Goal: Task Accomplishment & Management: Manage account settings

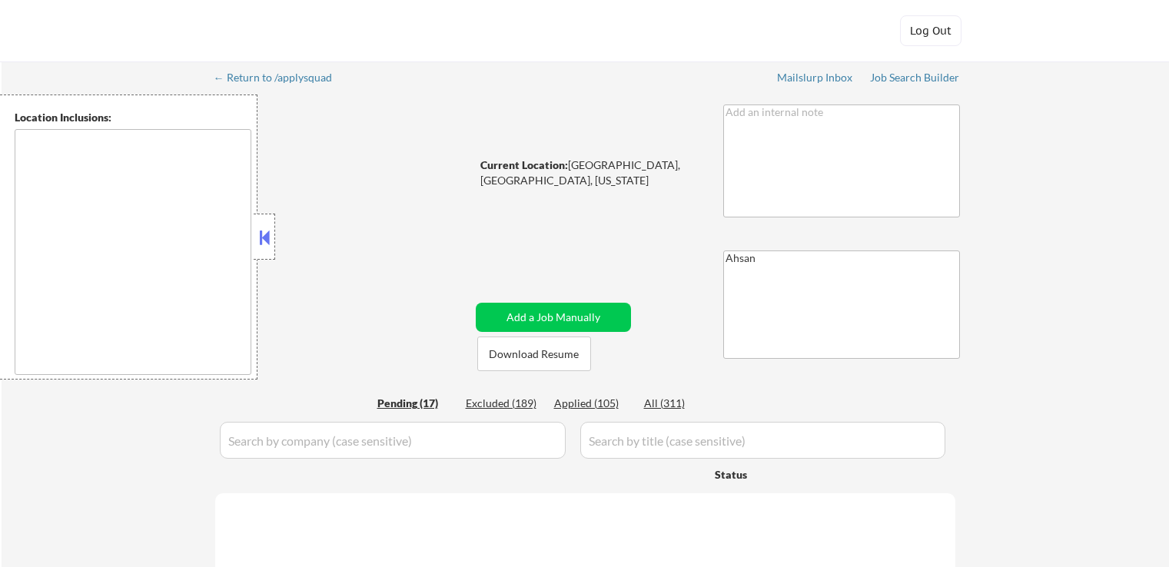
select select ""pending""
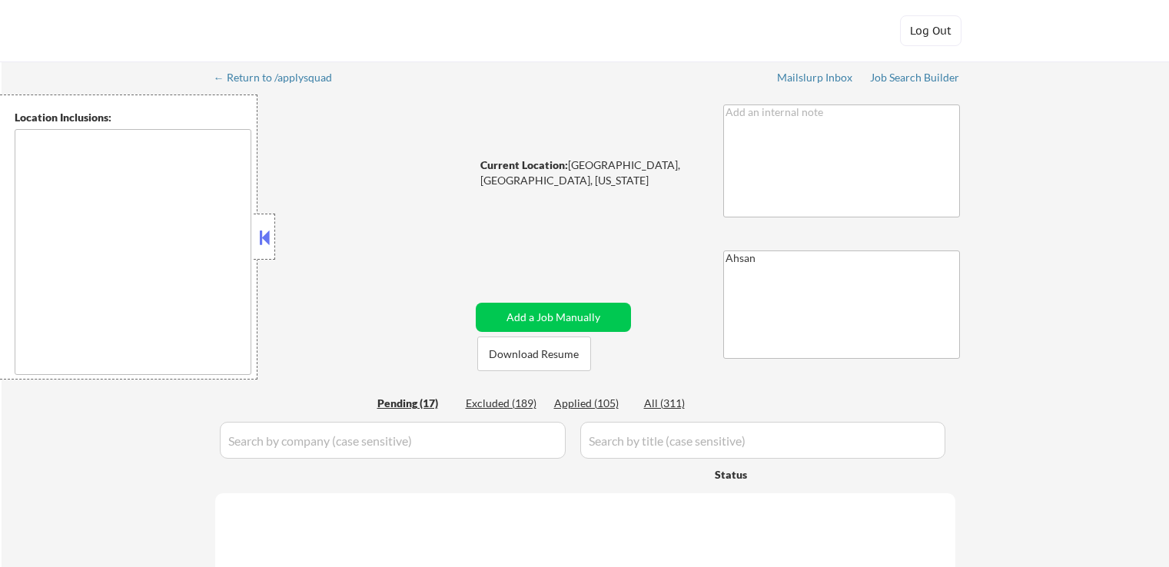
select select ""pending""
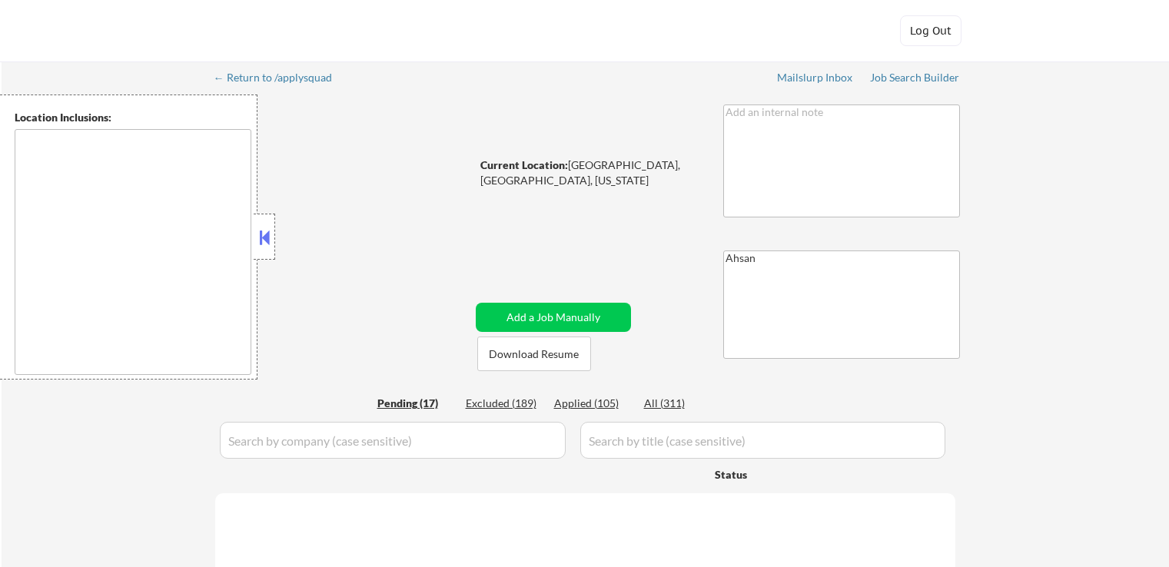
select select ""pending""
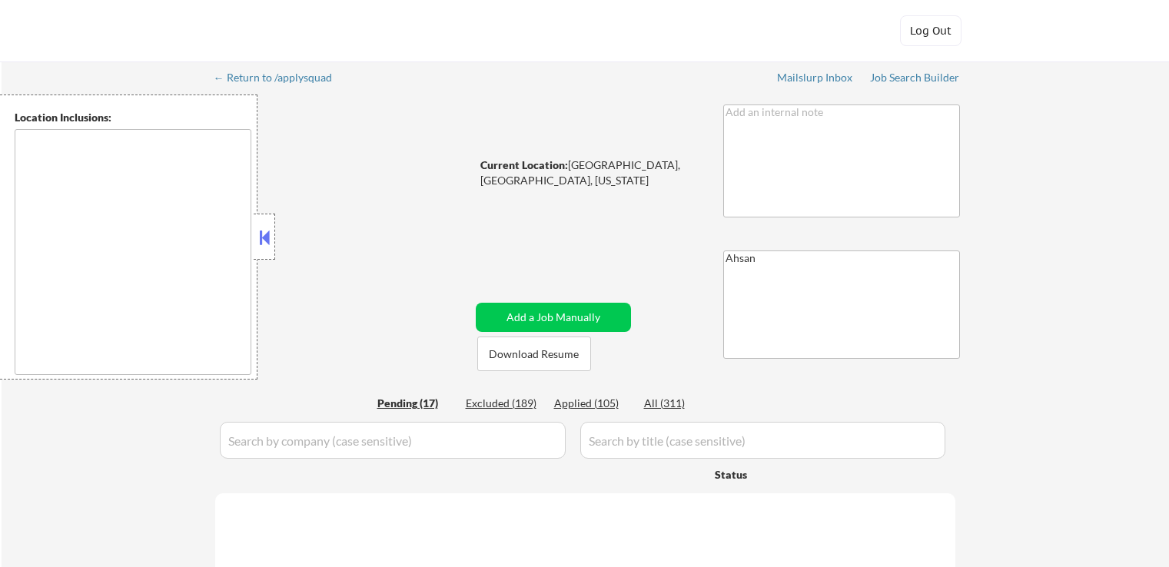
select select ""pending""
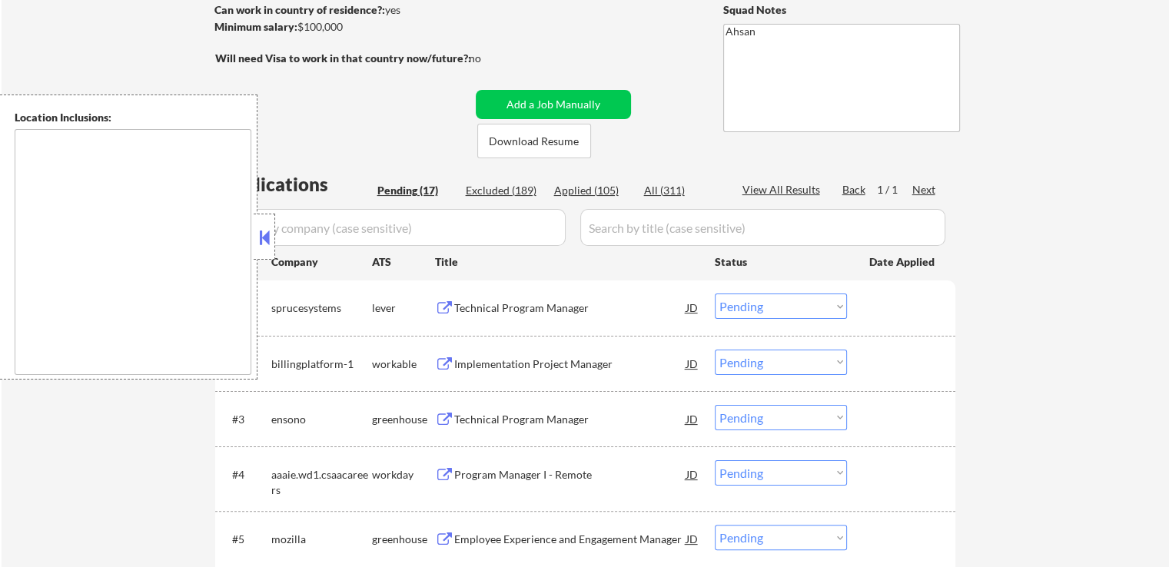
scroll to position [231, 0]
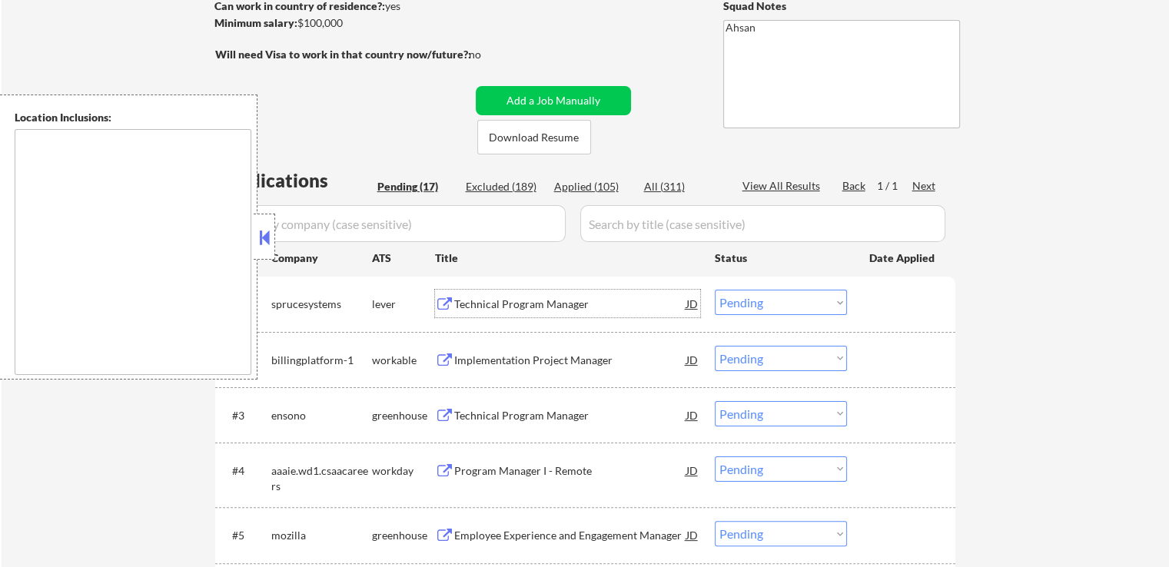
click at [495, 307] on div "Technical Program Manager" at bounding box center [570, 304] width 232 height 15
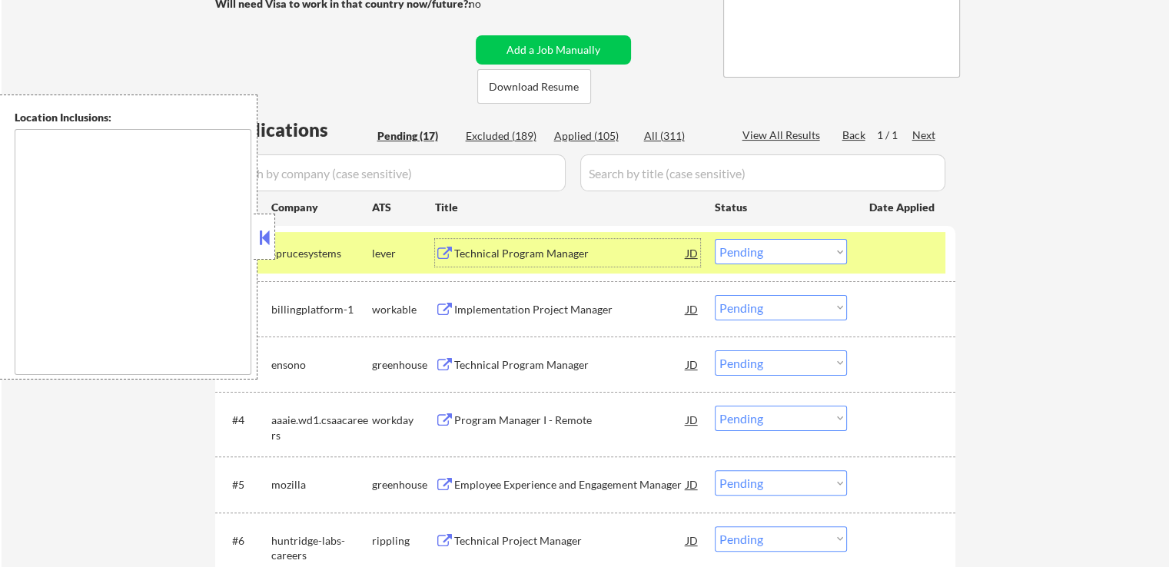
scroll to position [307, 0]
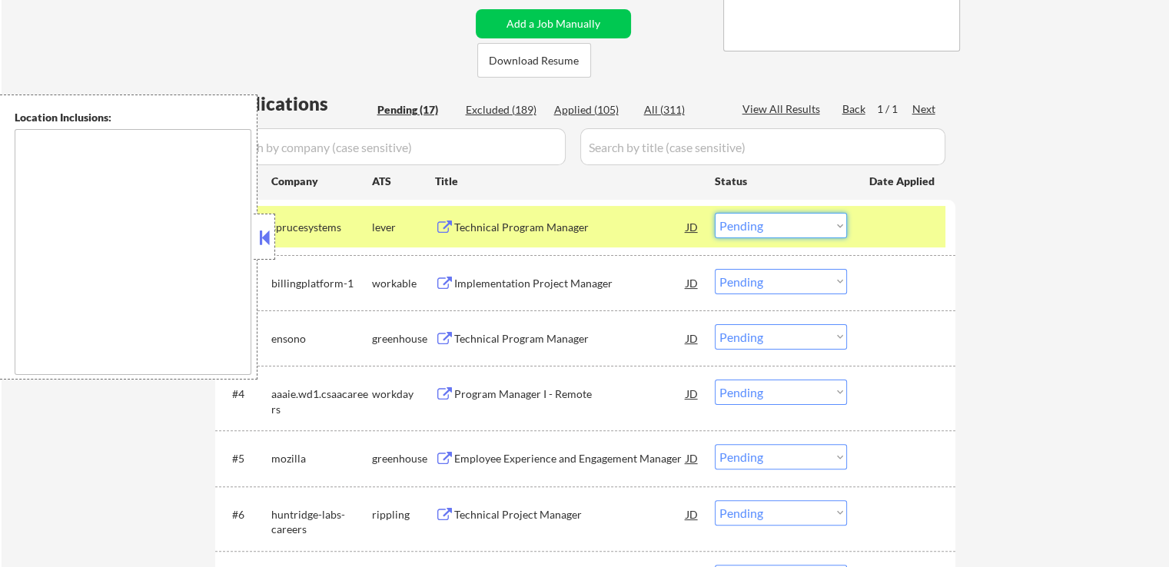
click at [773, 228] on select "Choose an option... Pending Applied Excluded (Questions) Excluded (Expired) Exc…" at bounding box center [781, 225] width 132 height 25
click at [715, 213] on select "Choose an option... Pending Applied Excluded (Questions) Excluded (Expired) Exc…" at bounding box center [781, 225] width 132 height 25
click at [462, 276] on div "Implementation Project Manager" at bounding box center [570, 283] width 232 height 15
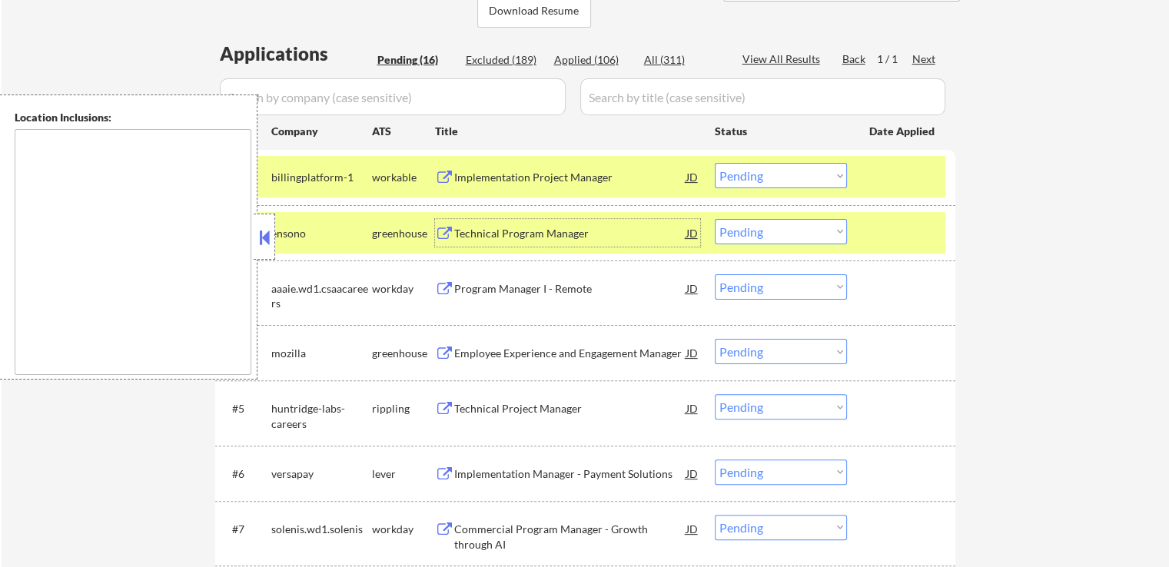
scroll to position [384, 0]
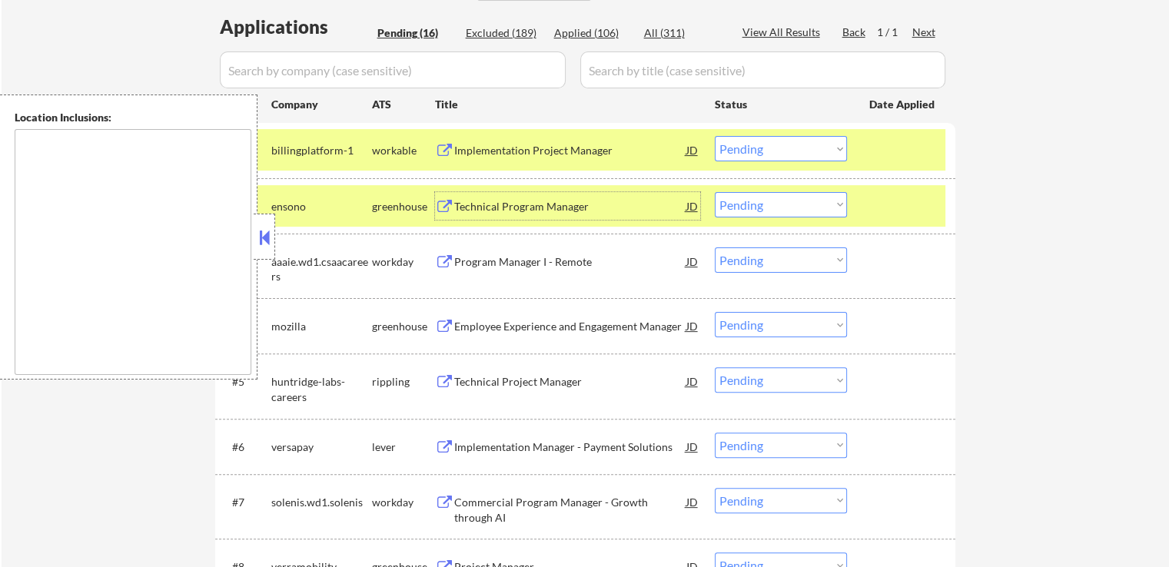
click at [776, 148] on select "Choose an option... Pending Applied Excluded (Questions) Excluded (Expired) Exc…" at bounding box center [781, 148] width 132 height 25
click at [715, 136] on select "Choose an option... Pending Applied Excluded (Questions) Excluded (Expired) Exc…" at bounding box center [781, 148] width 132 height 25
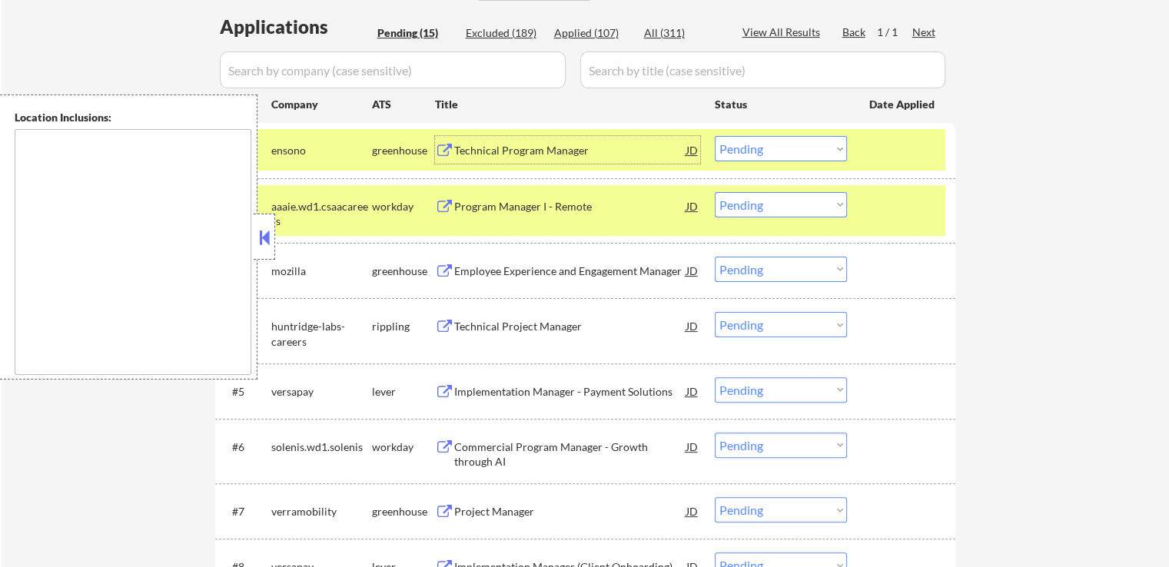
click at [531, 152] on div "Technical Program Manager" at bounding box center [570, 150] width 232 height 15
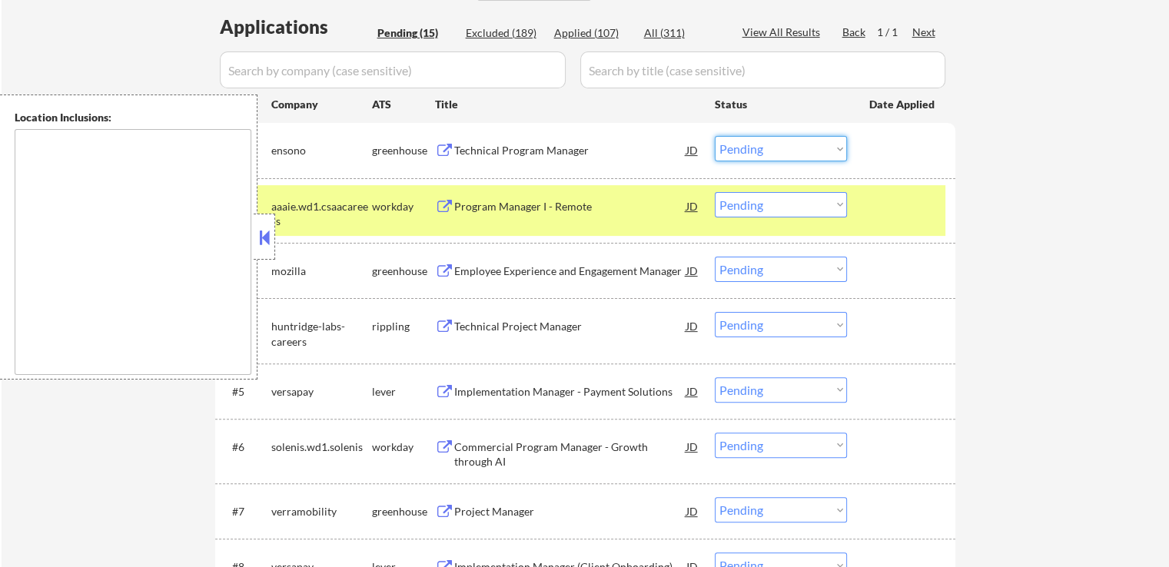
click at [763, 155] on select "Choose an option... Pending Applied Excluded (Questions) Excluded (Expired) Exc…" at bounding box center [781, 148] width 132 height 25
click at [715, 136] on select "Choose an option... Pending Applied Excluded (Questions) Excluded (Expired) Exc…" at bounding box center [781, 148] width 132 height 25
select select ""pending""
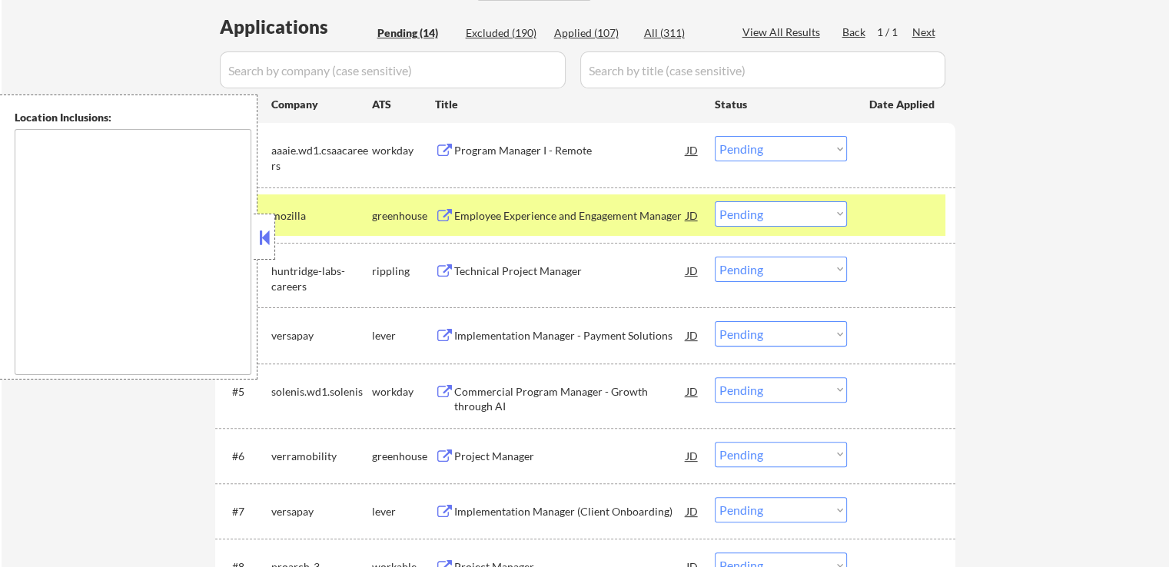
click at [489, 218] on div "Employee Experience and Engagement Manager" at bounding box center [570, 215] width 232 height 15
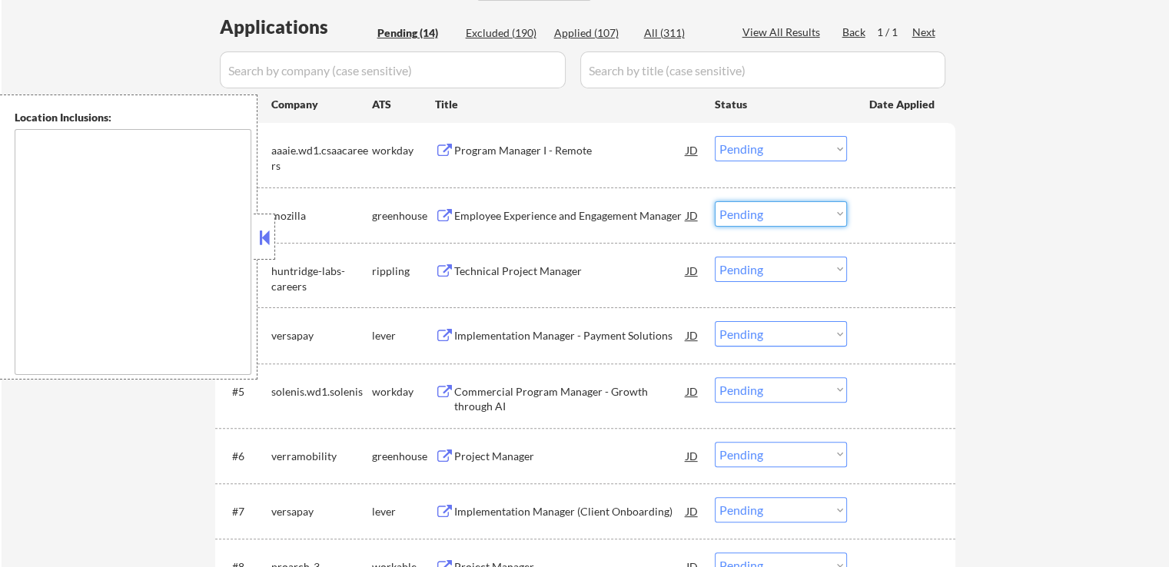
click at [780, 207] on select "Choose an option... Pending Applied Excluded (Questions) Excluded (Expired) Exc…" at bounding box center [781, 213] width 132 height 25
click at [715, 201] on select "Choose an option... Pending Applied Excluded (Questions) Excluded (Expired) Exc…" at bounding box center [781, 213] width 132 height 25
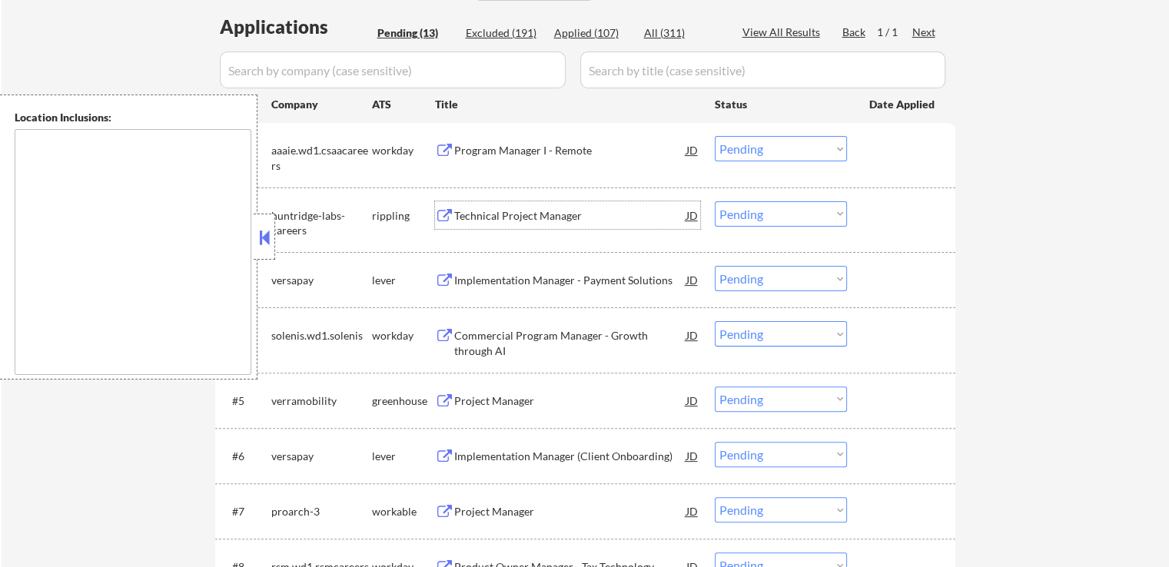
click at [485, 204] on div "Technical Project Manager" at bounding box center [570, 215] width 232 height 28
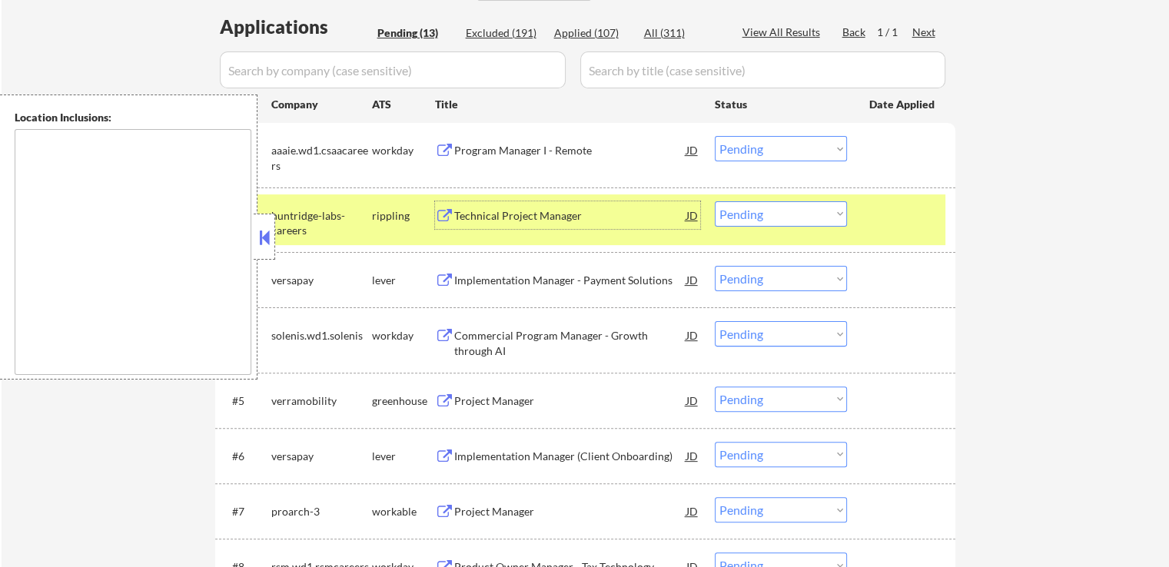
drag, startPoint x: 793, startPoint y: 212, endPoint x: 792, endPoint y: 223, distance: 10.9
click at [793, 212] on select "Choose an option... Pending Applied Excluded (Questions) Excluded (Expired) Exc…" at bounding box center [781, 213] width 132 height 25
click at [715, 201] on select "Choose an option... Pending Applied Excluded (Questions) Excluded (Expired) Exc…" at bounding box center [781, 213] width 132 height 25
click at [543, 282] on div "Implementation Manager - Payment Solutions" at bounding box center [570, 280] width 232 height 15
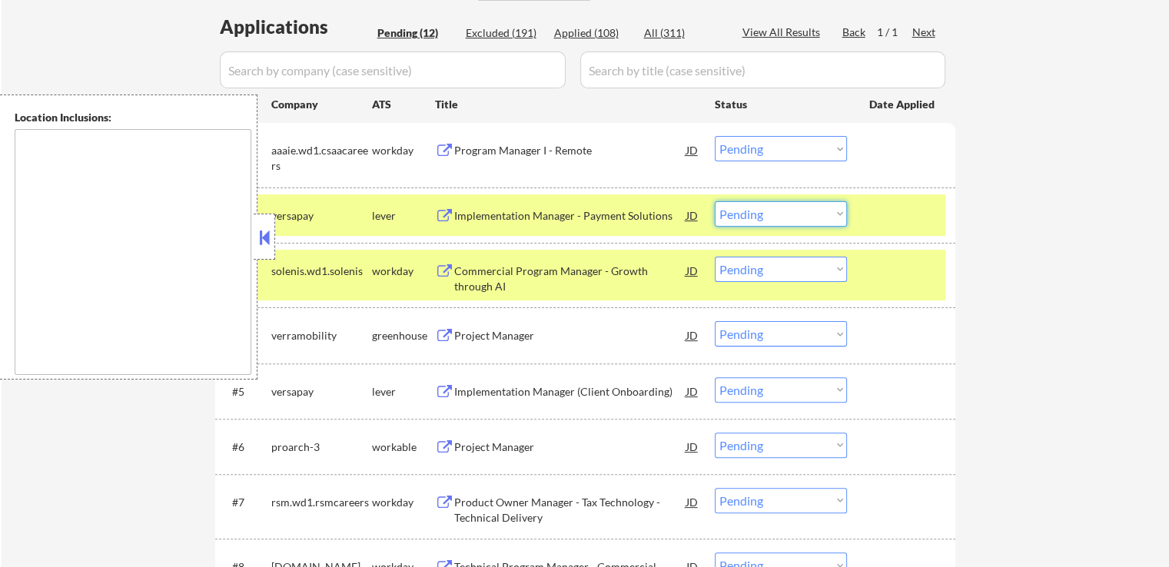
click at [736, 213] on select "Choose an option... Pending Applied Excluded (Questions) Excluded (Expired) Exc…" at bounding box center [781, 213] width 132 height 25
click at [715, 201] on select "Choose an option... Pending Applied Excluded (Questions) Excluded (Expired) Exc…" at bounding box center [781, 213] width 132 height 25
select select ""pending""
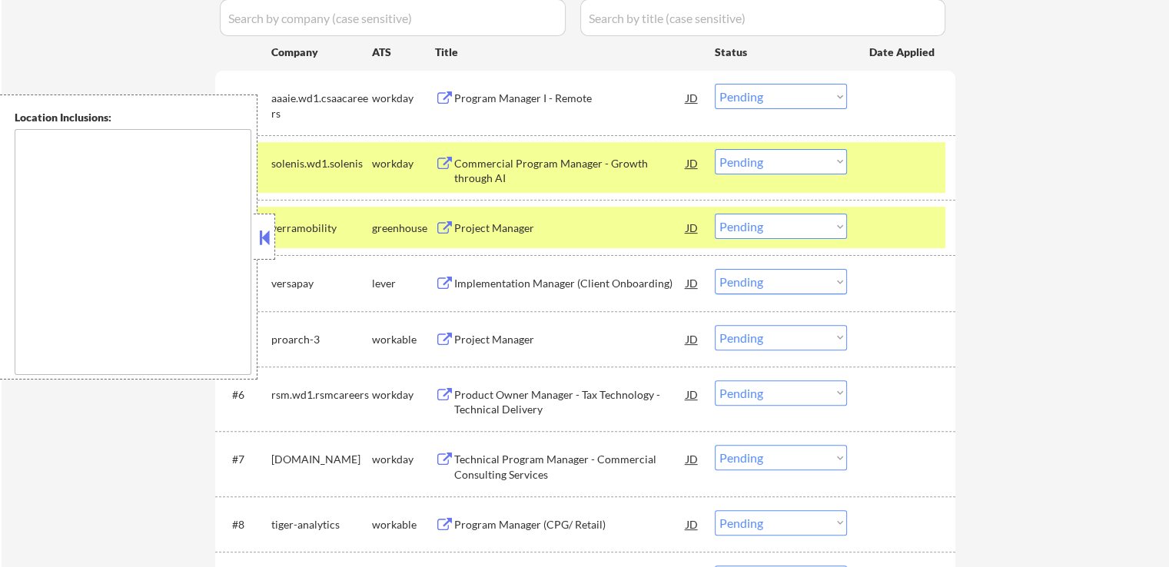
scroll to position [461, 0]
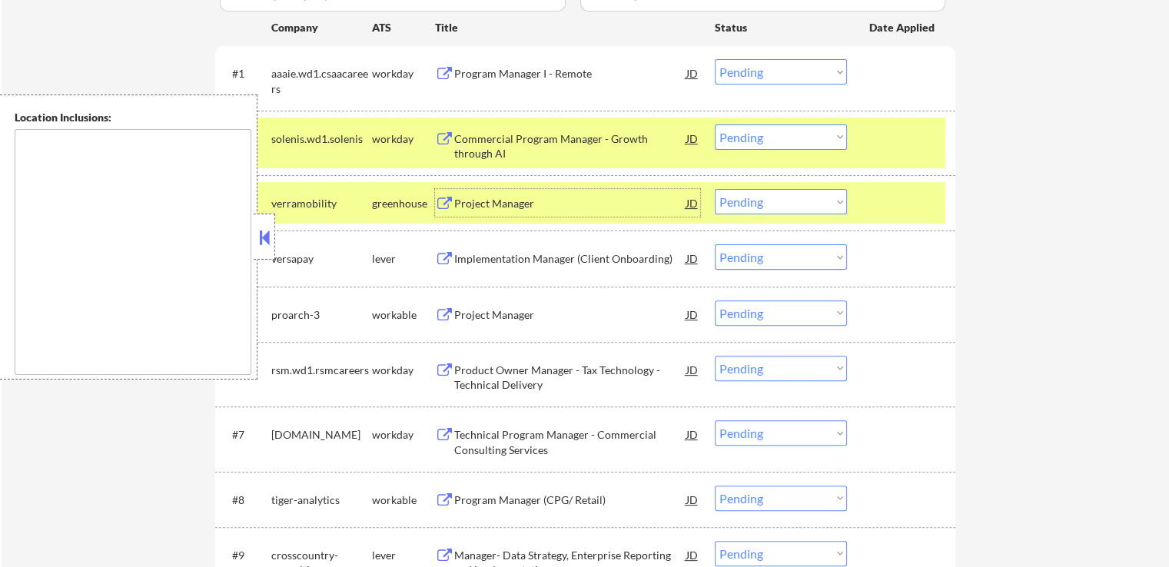
click at [461, 204] on div "Project Manager" at bounding box center [570, 203] width 232 height 15
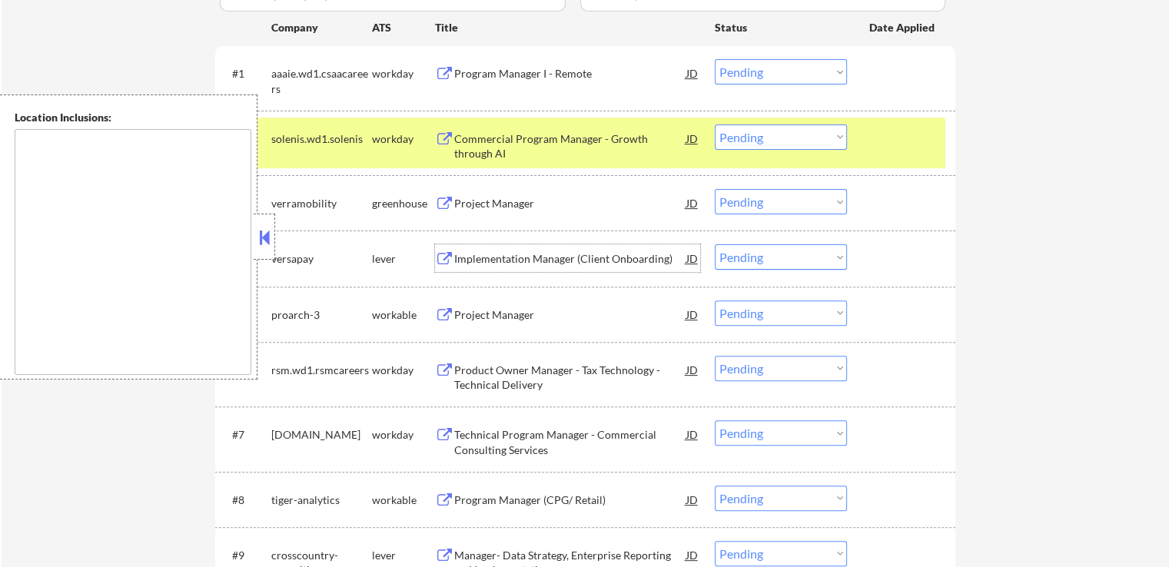
click at [477, 262] on div "Implementation Manager (Client Onboarding)" at bounding box center [570, 258] width 232 height 15
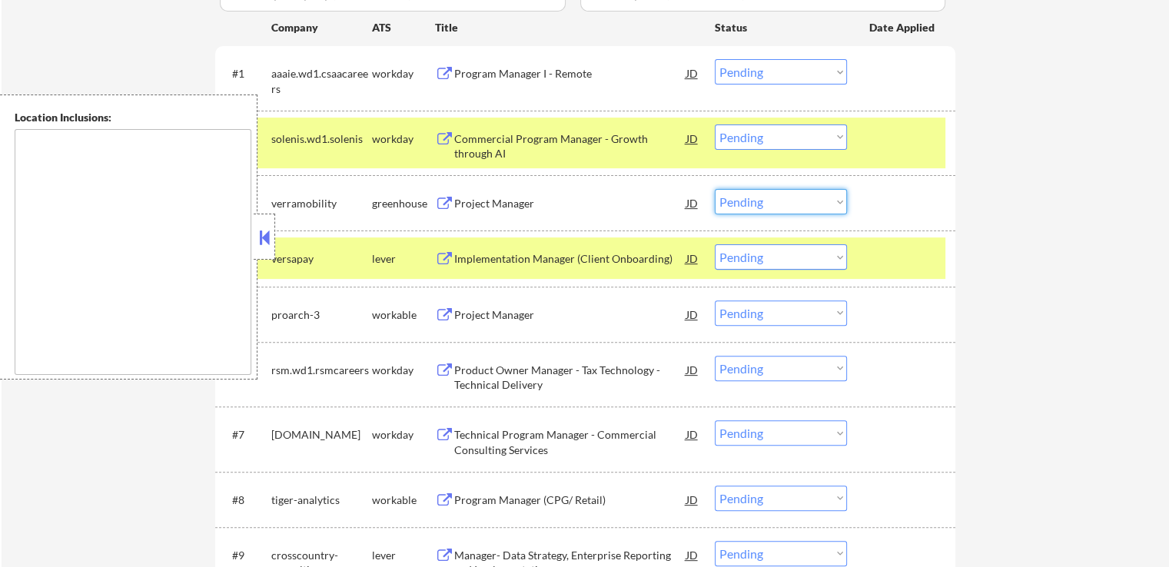
click at [796, 201] on select "Choose an option... Pending Applied Excluded (Questions) Excluded (Expired) Exc…" at bounding box center [781, 201] width 132 height 25
click at [715, 189] on select "Choose an option... Pending Applied Excluded (Questions) Excluded (Expired) Exc…" at bounding box center [781, 201] width 132 height 25
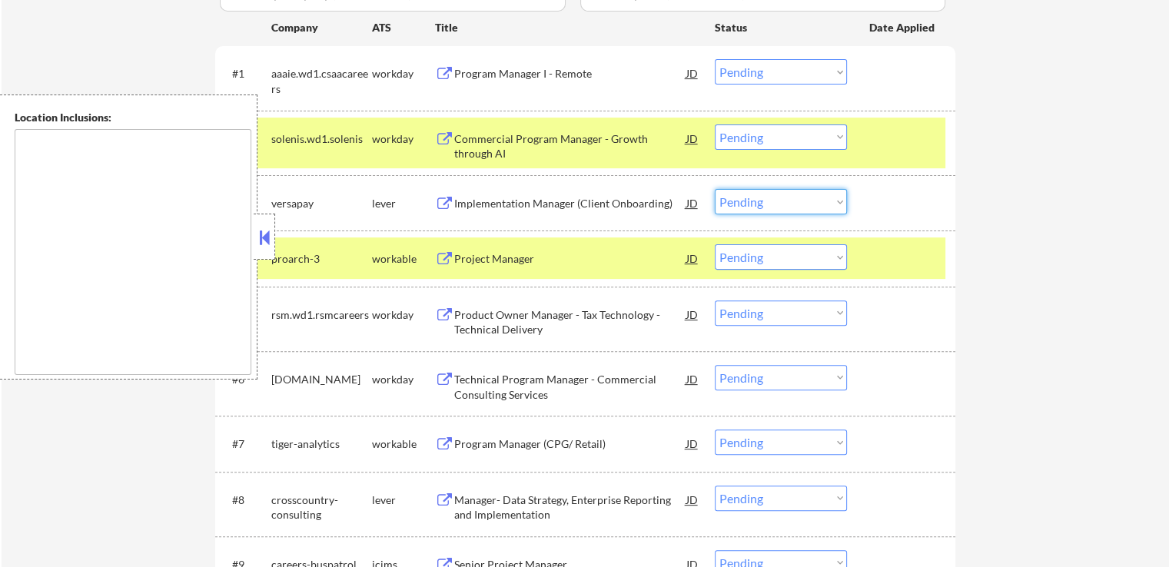
click at [766, 200] on select "Choose an option... Pending Applied Excluded (Questions) Excluded (Expired) Exc…" at bounding box center [781, 201] width 132 height 25
click at [715, 189] on select "Choose an option... Pending Applied Excluded (Questions) Excluded (Expired) Exc…" at bounding box center [781, 201] width 132 height 25
select select ""pending""
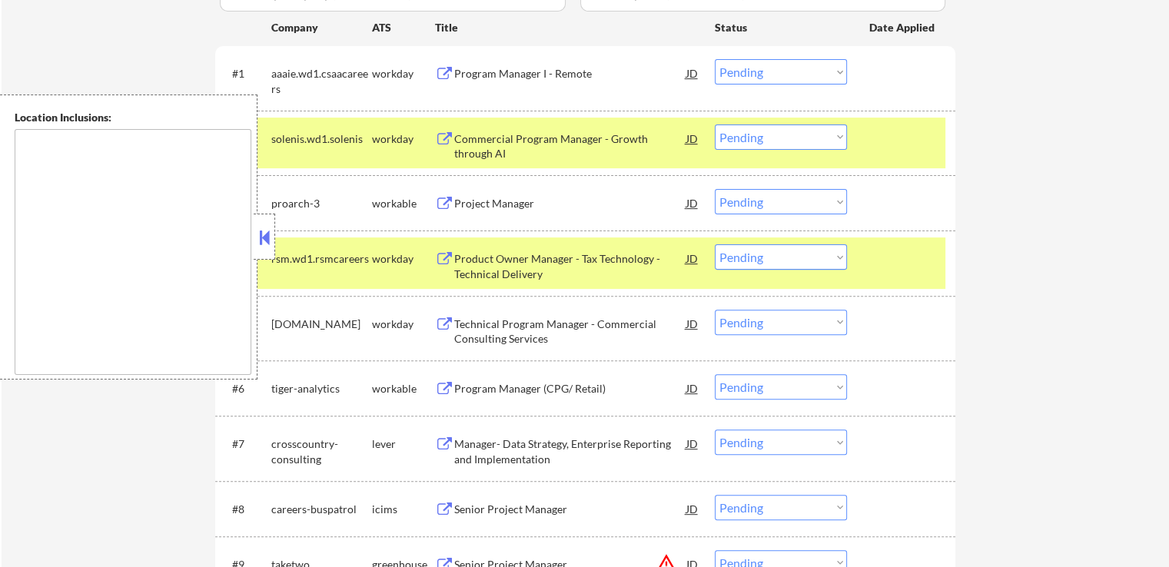
click at [477, 200] on div "Project Manager" at bounding box center [570, 203] width 232 height 15
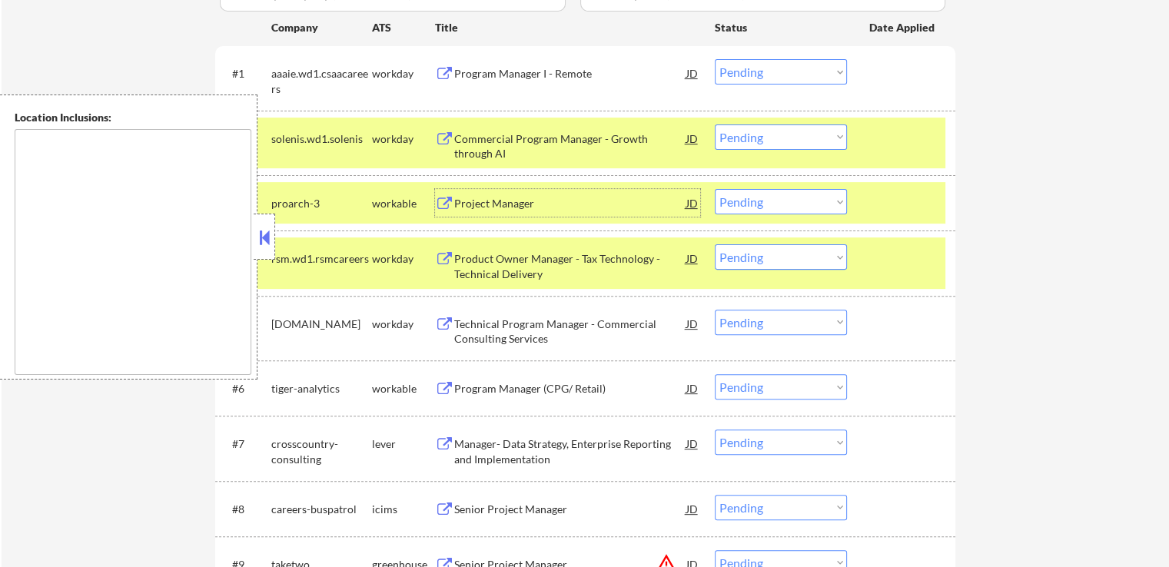
click at [520, 201] on div "Project Manager" at bounding box center [570, 203] width 232 height 15
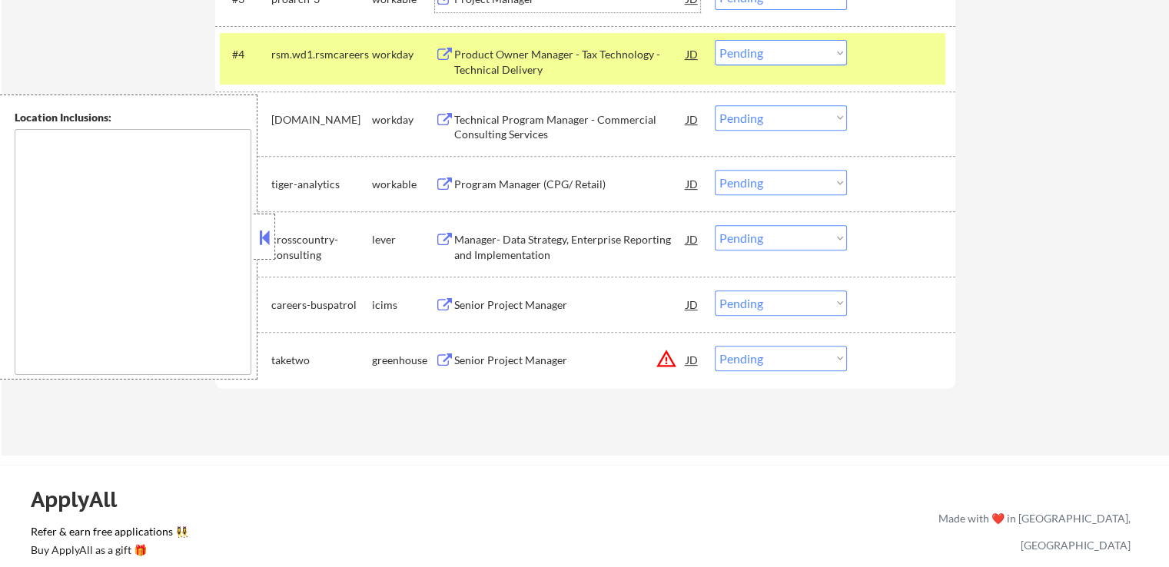
scroll to position [692, 0]
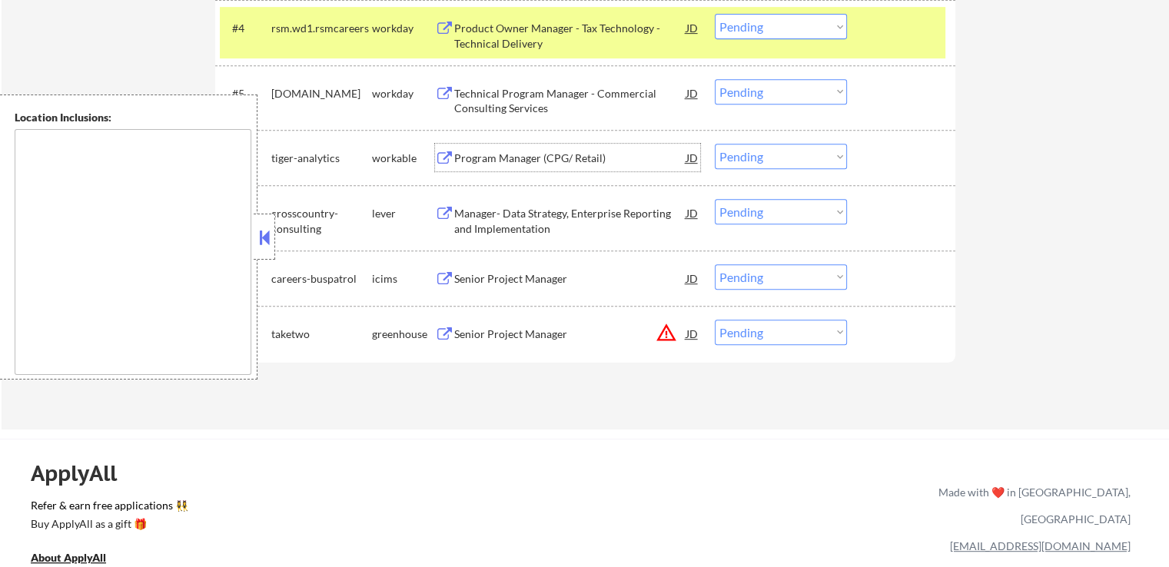
click at [470, 163] on div "Program Manager (CPG/ Retail)" at bounding box center [570, 158] width 232 height 15
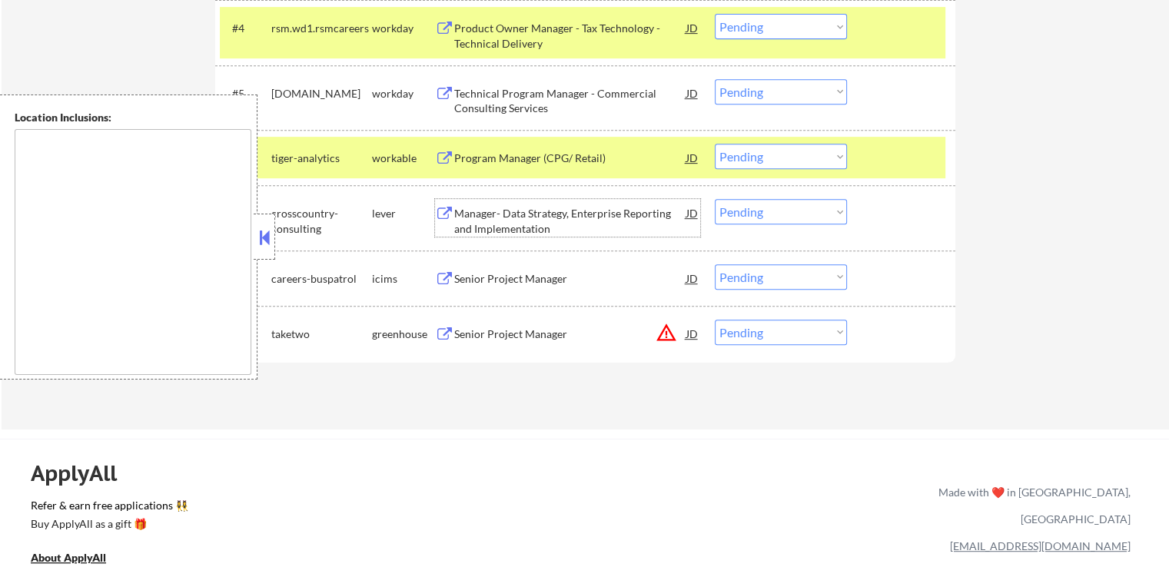
click at [477, 213] on div "Manager- Data Strategy, Enterprise Reporting and Implementation" at bounding box center [570, 221] width 232 height 30
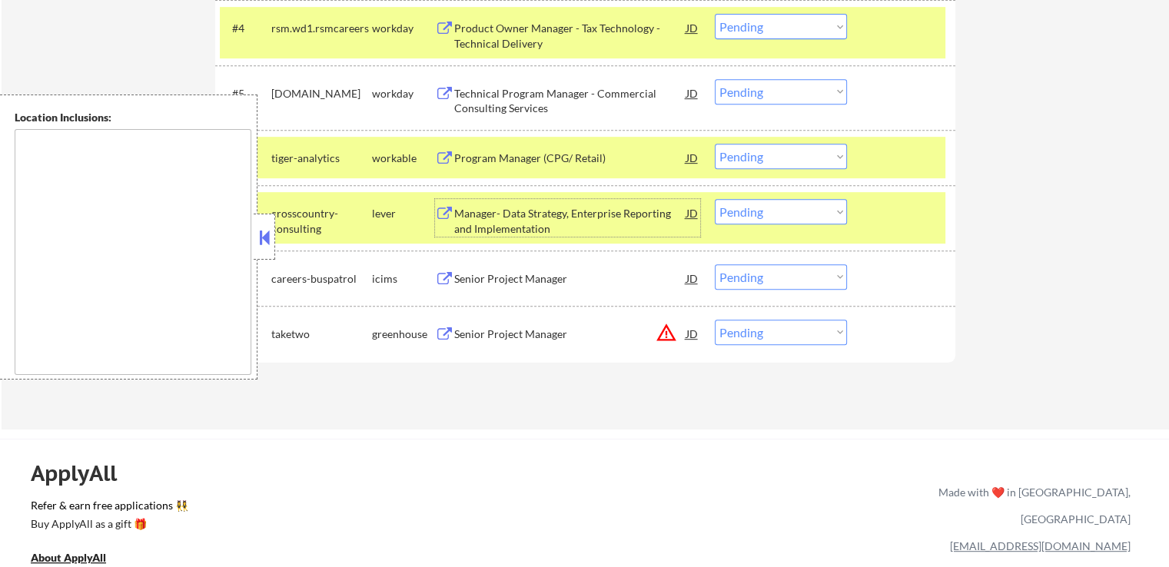
click at [474, 335] on div "Senior Project Manager" at bounding box center [570, 334] width 232 height 15
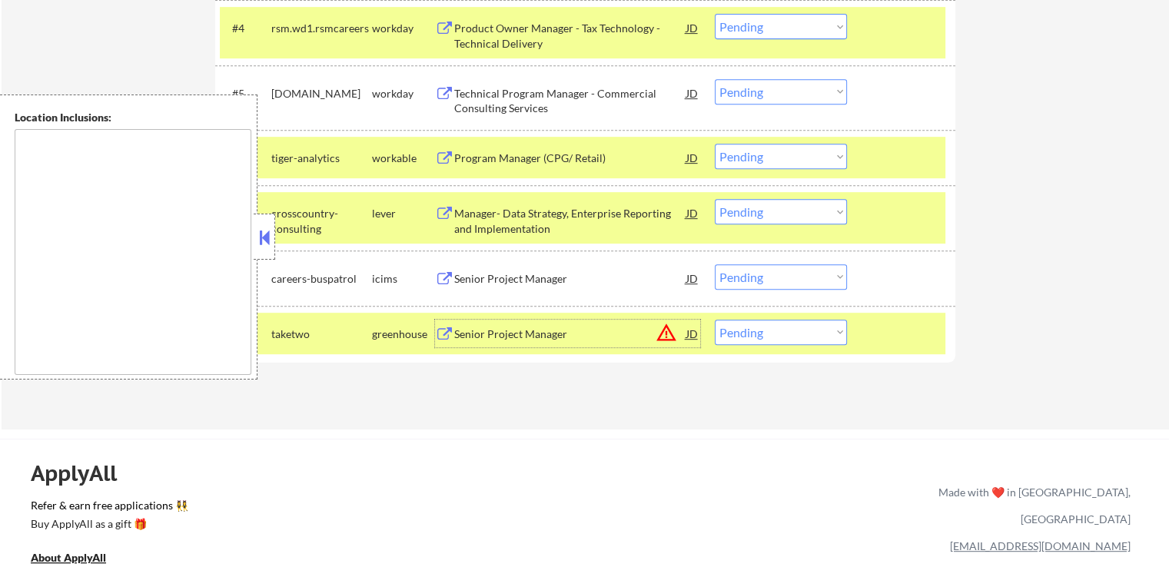
click at [781, 154] on select "Choose an option... Pending Applied Excluded (Questions) Excluded (Expired) Exc…" at bounding box center [781, 156] width 132 height 25
click at [715, 144] on select "Choose an option... Pending Applied Excluded (Questions) Excluded (Expired) Exc…" at bounding box center [781, 156] width 132 height 25
select select ""pending""
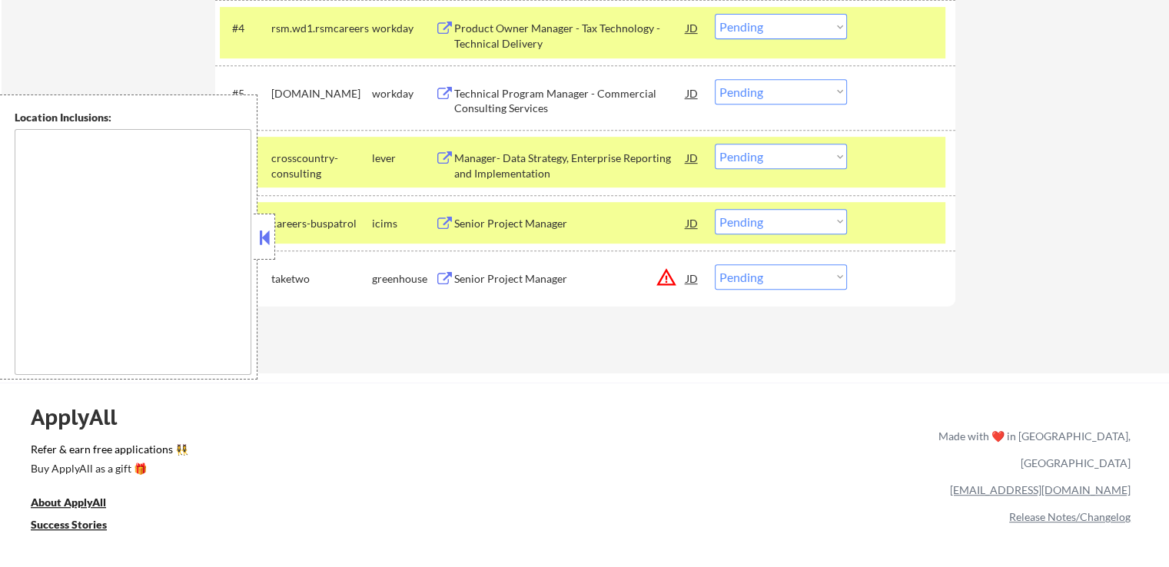
drag, startPoint x: 773, startPoint y: 274, endPoint x: 773, endPoint y: 283, distance: 8.5
click at [773, 274] on select "Choose an option... Pending Applied Excluded (Questions) Excluded (Expired) Exc…" at bounding box center [781, 276] width 132 height 25
select select ""applied""
click at [715, 264] on select "Choose an option... Pending Applied Excluded (Questions) Excluded (Expired) Exc…" at bounding box center [781, 276] width 132 height 25
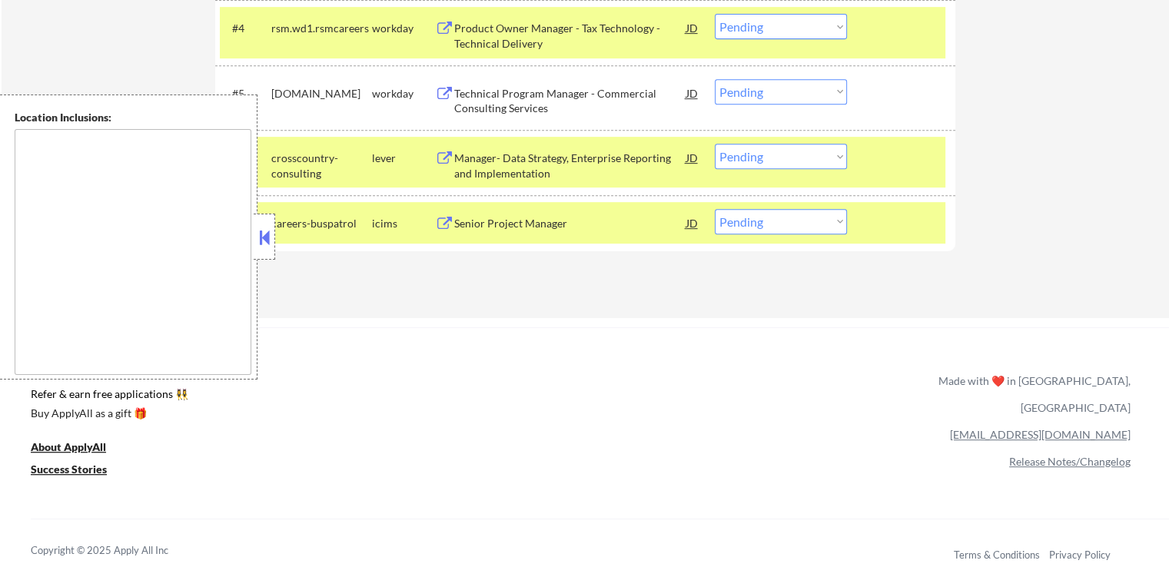
click at [757, 162] on select "Choose an option... Pending Applied Excluded (Questions) Excluded (Expired) Exc…" at bounding box center [781, 156] width 132 height 25
click at [715, 144] on select "Choose an option... Pending Applied Excluded (Questions) Excluded (Expired) Exc…" at bounding box center [781, 156] width 132 height 25
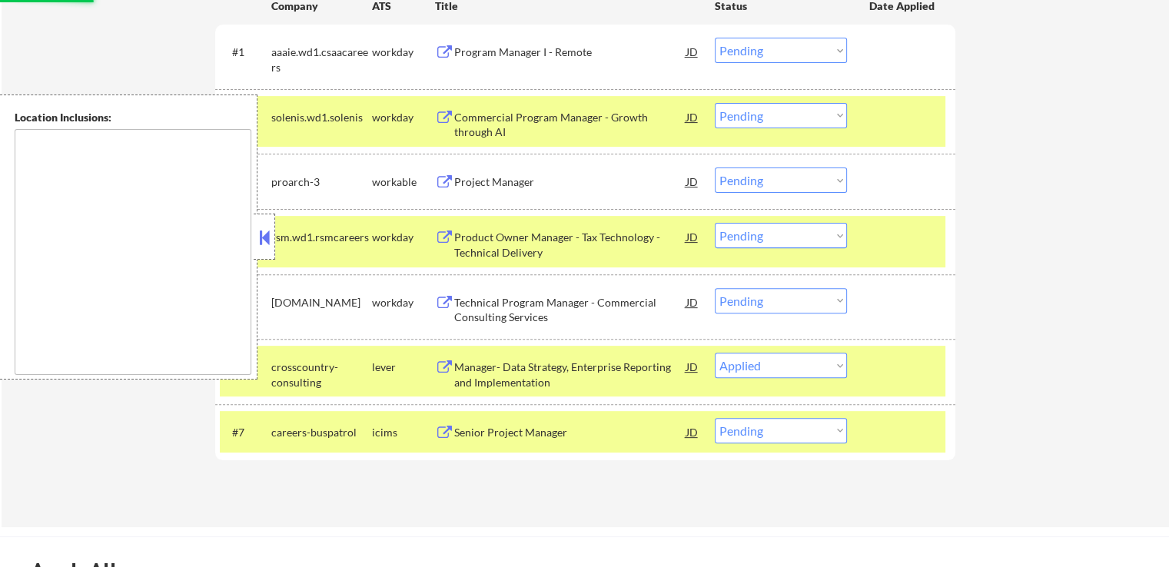
scroll to position [384, 0]
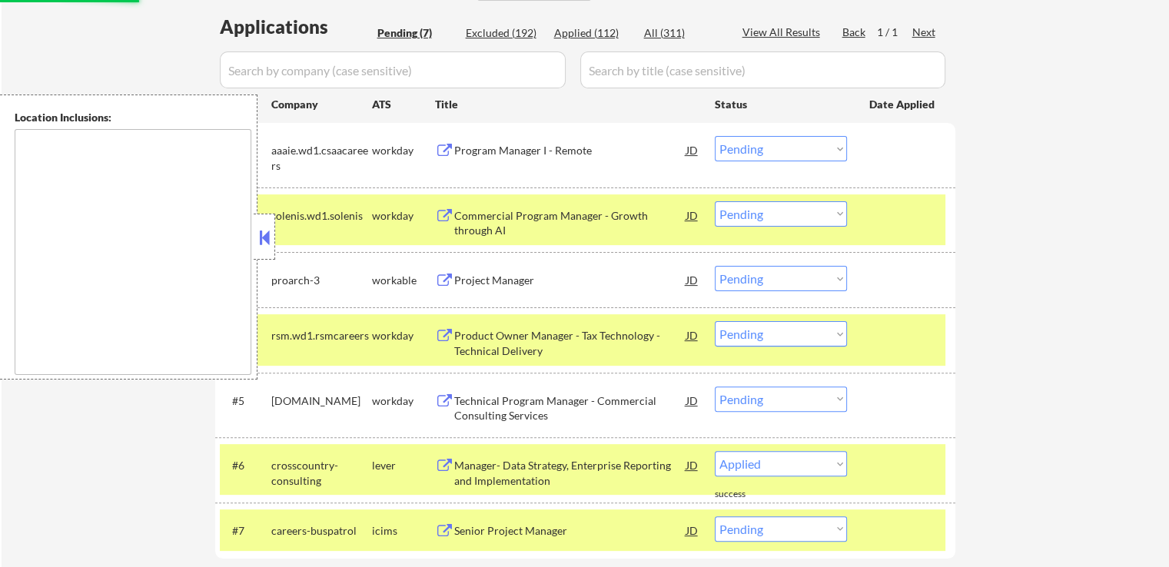
select select ""pending""
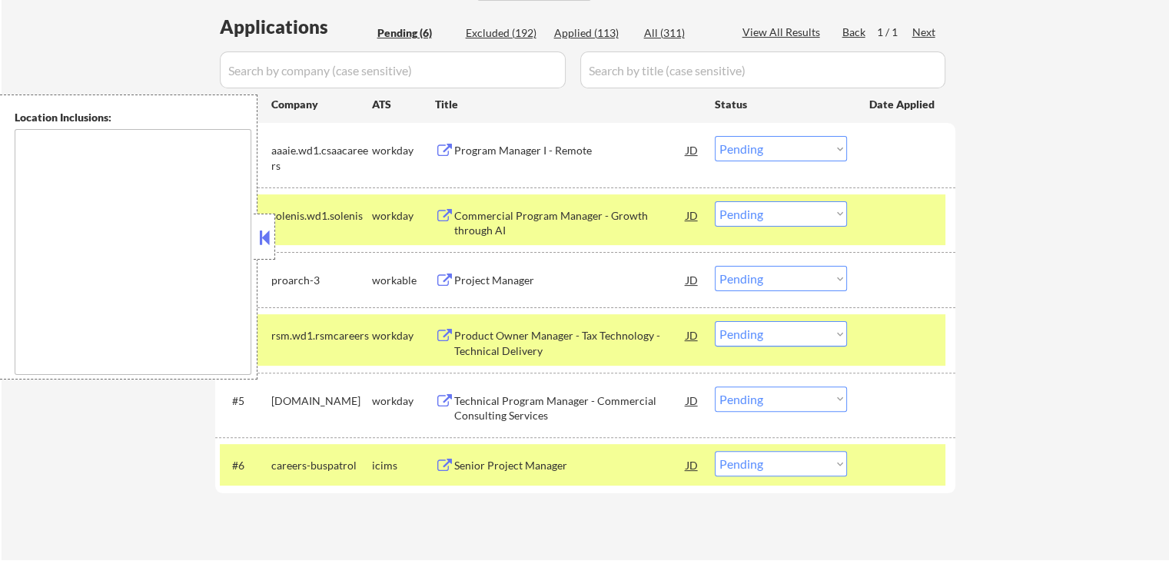
click at [508, 152] on div "Program Manager I - Remote" at bounding box center [570, 150] width 232 height 15
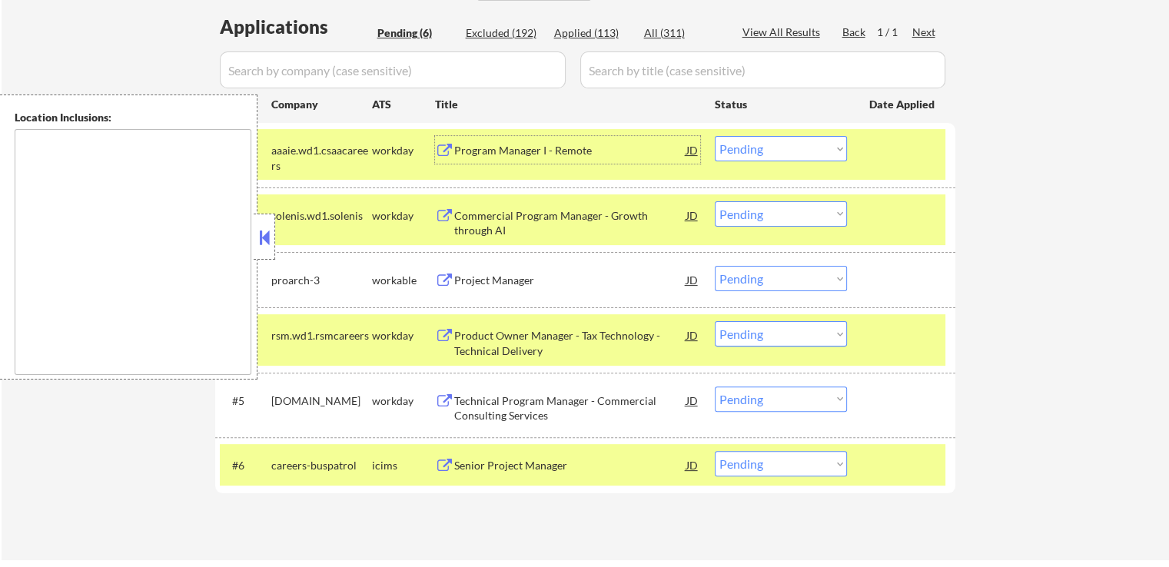
click at [530, 213] on div "Commercial Program Manager - Growth through AI" at bounding box center [570, 223] width 232 height 30
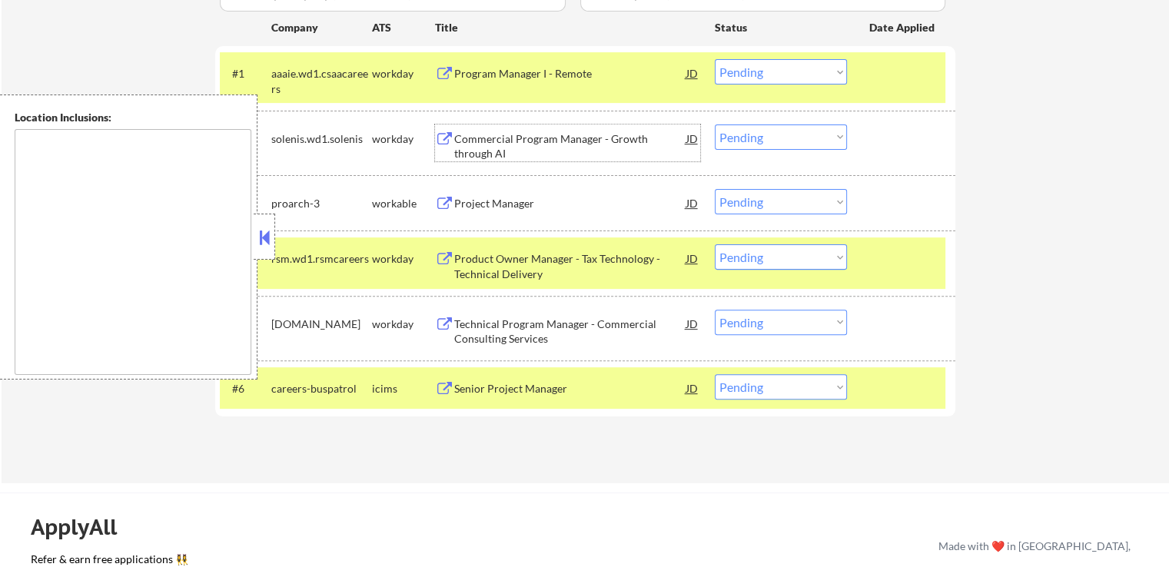
scroll to position [538, 0]
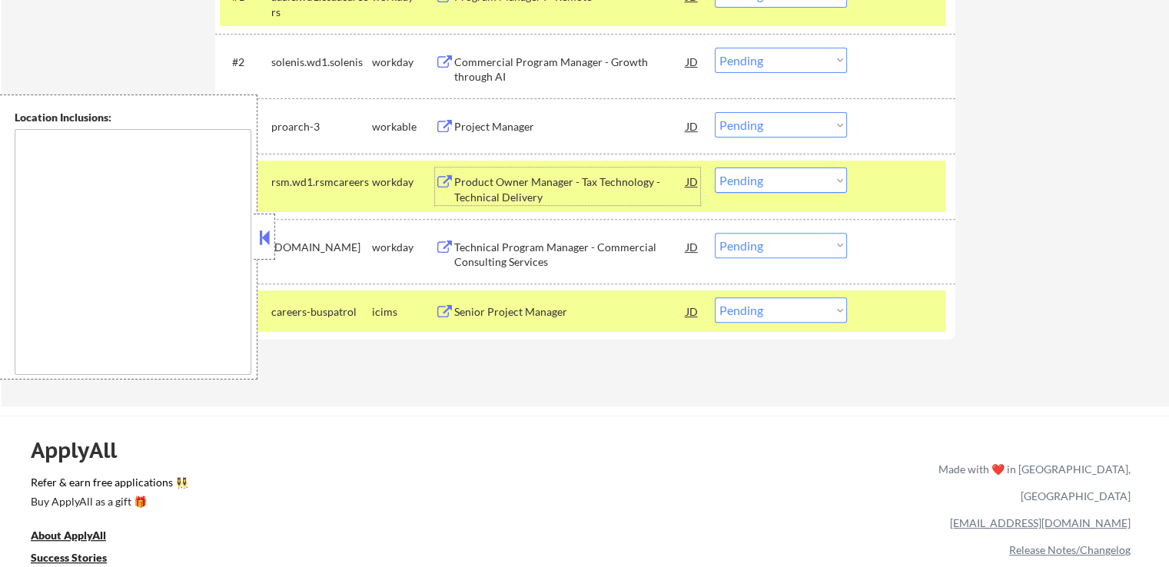
click at [489, 184] on div "Product Owner Manager - Tax Technology - Technical Delivery" at bounding box center [570, 189] width 232 height 30
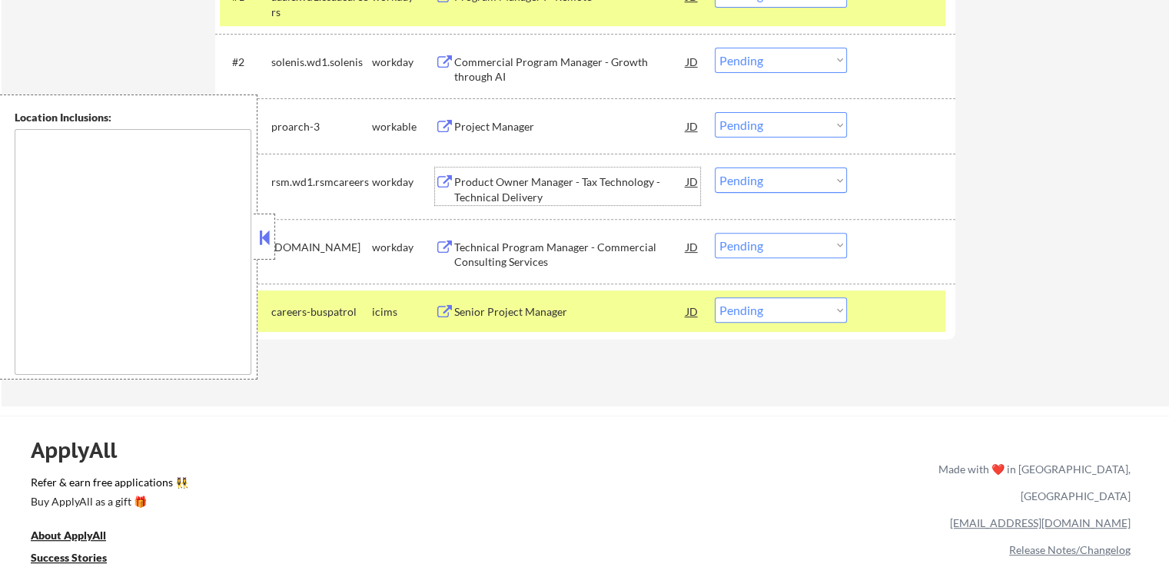
click at [495, 244] on div "Technical Program Manager - Commercial Consulting Services" at bounding box center [570, 255] width 232 height 30
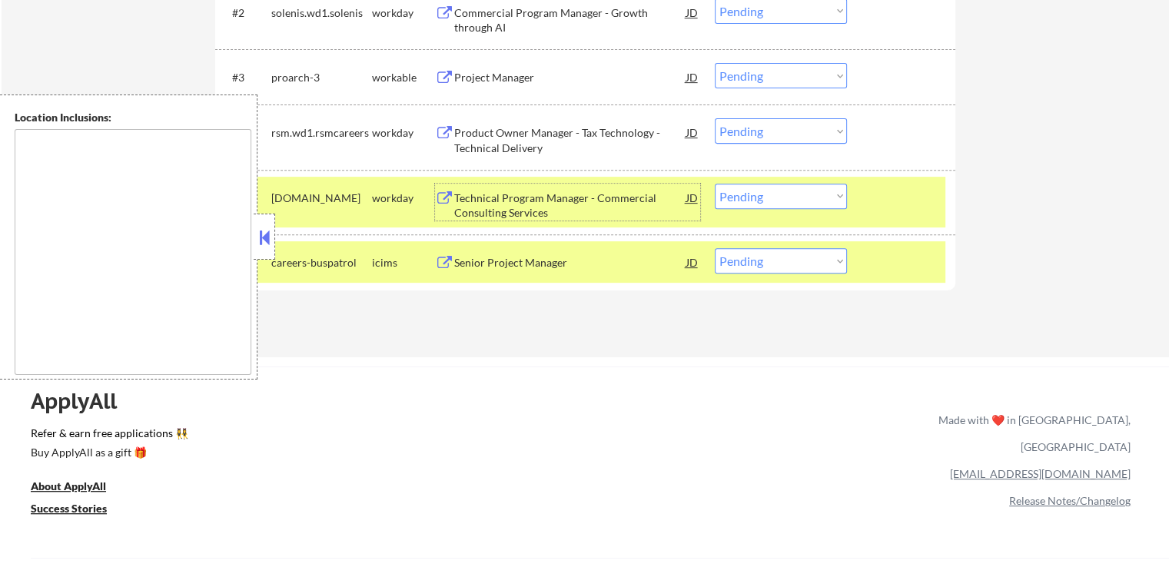
scroll to position [615, 0]
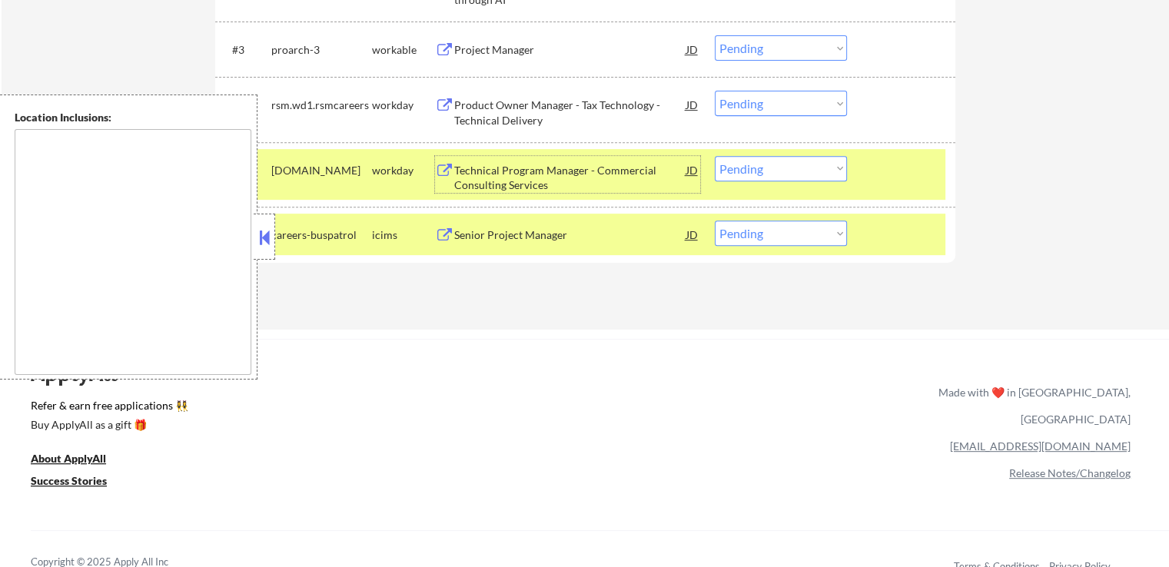
click at [766, 103] on select "Choose an option... Pending Applied Excluded (Questions) Excluded (Expired) Exc…" at bounding box center [781, 103] width 132 height 25
click at [715, 91] on select "Choose an option... Pending Applied Excluded (Questions) Excluded (Expired) Exc…" at bounding box center [781, 103] width 132 height 25
select select ""pending""
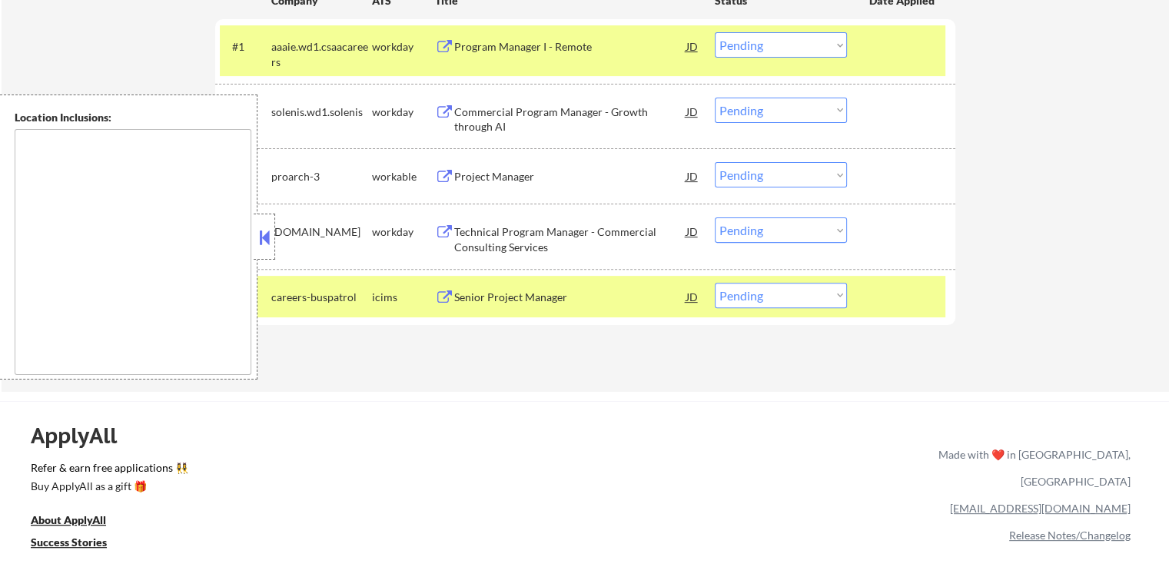
scroll to position [461, 0]
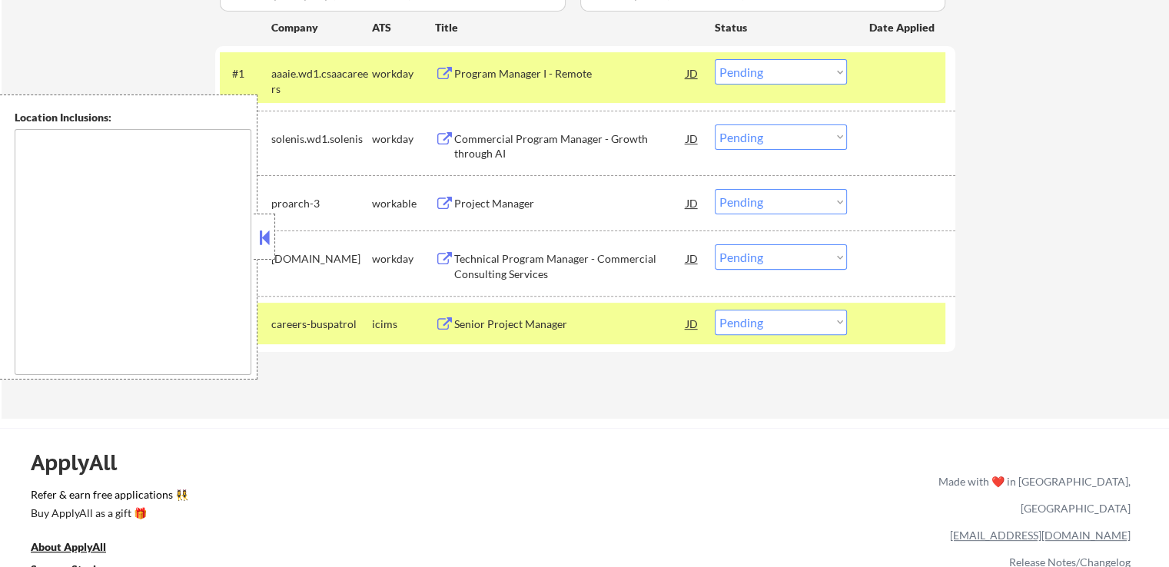
click at [772, 75] on select "Choose an option... Pending Applied Excluded (Questions) Excluded (Expired) Exc…" at bounding box center [781, 71] width 132 height 25
click at [715, 59] on select "Choose an option... Pending Applied Excluded (Questions) Excluded (Expired) Exc…" at bounding box center [781, 71] width 132 height 25
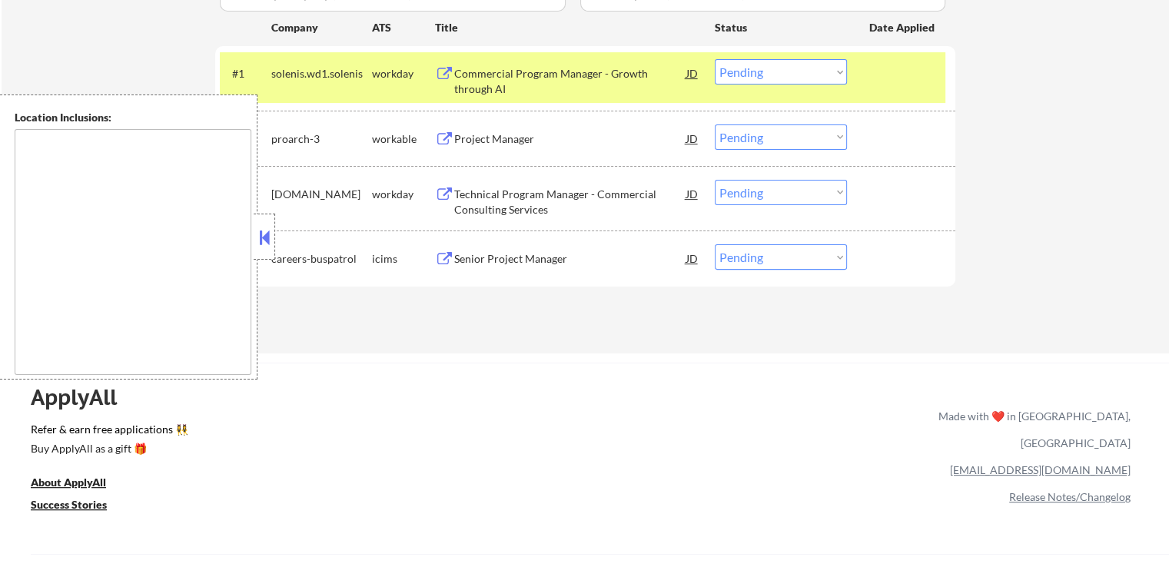
click at [741, 67] on select "Choose an option... Pending Applied Excluded (Questions) Excluded (Expired) Exc…" at bounding box center [781, 71] width 132 height 25
click at [715, 59] on select "Choose an option... Pending Applied Excluded (Questions) Excluded (Expired) Exc…" at bounding box center [781, 71] width 132 height 25
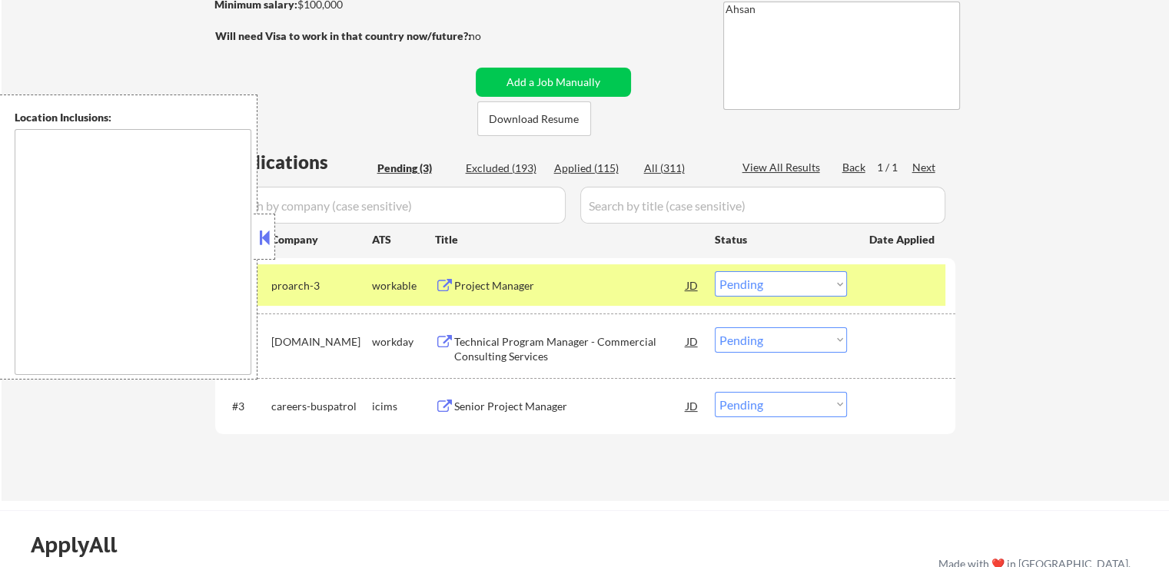
scroll to position [231, 0]
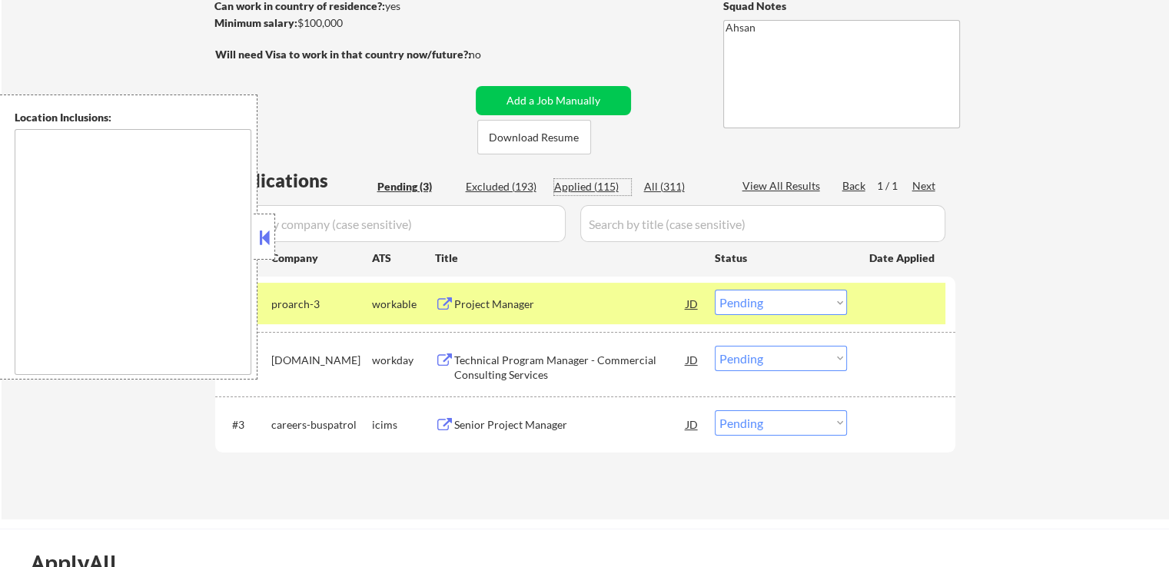
click at [611, 184] on div "Applied (115)" at bounding box center [592, 186] width 77 height 15
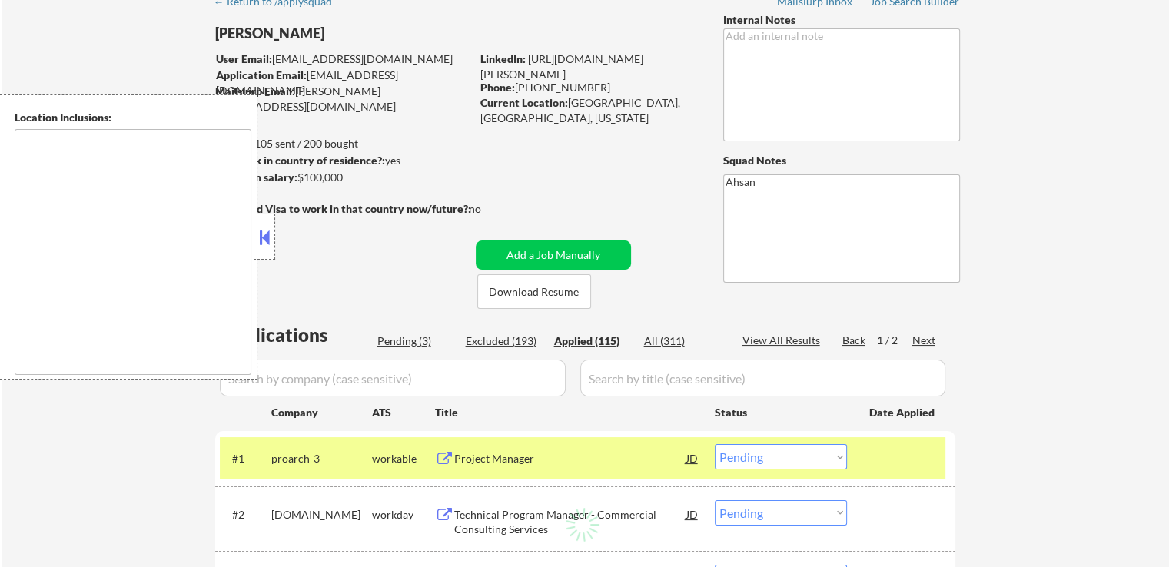
scroll to position [77, 0]
select select ""applied""
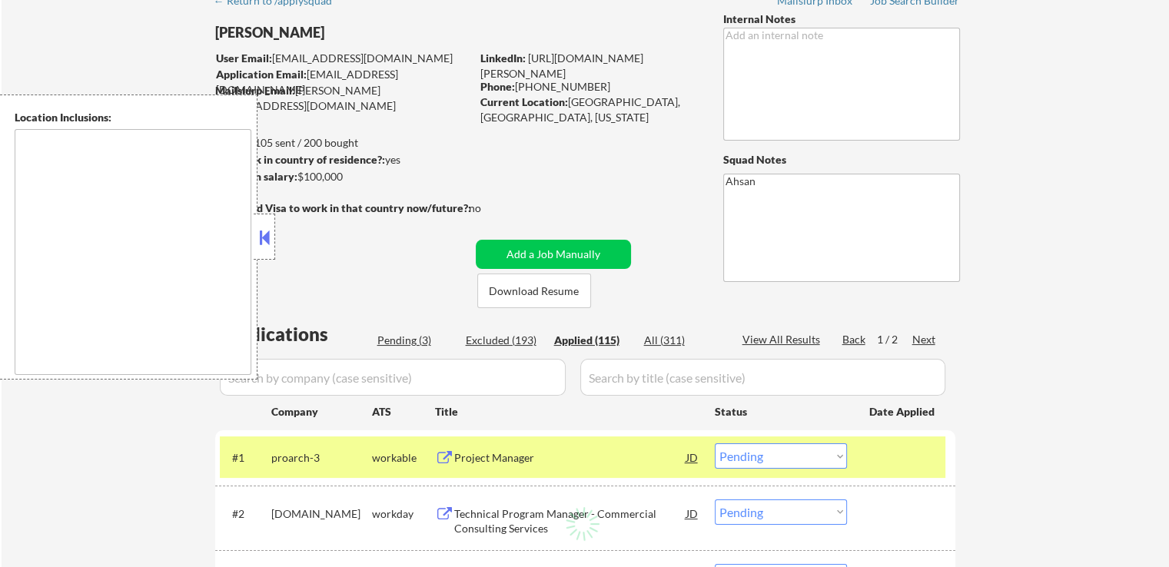
select select ""applied""
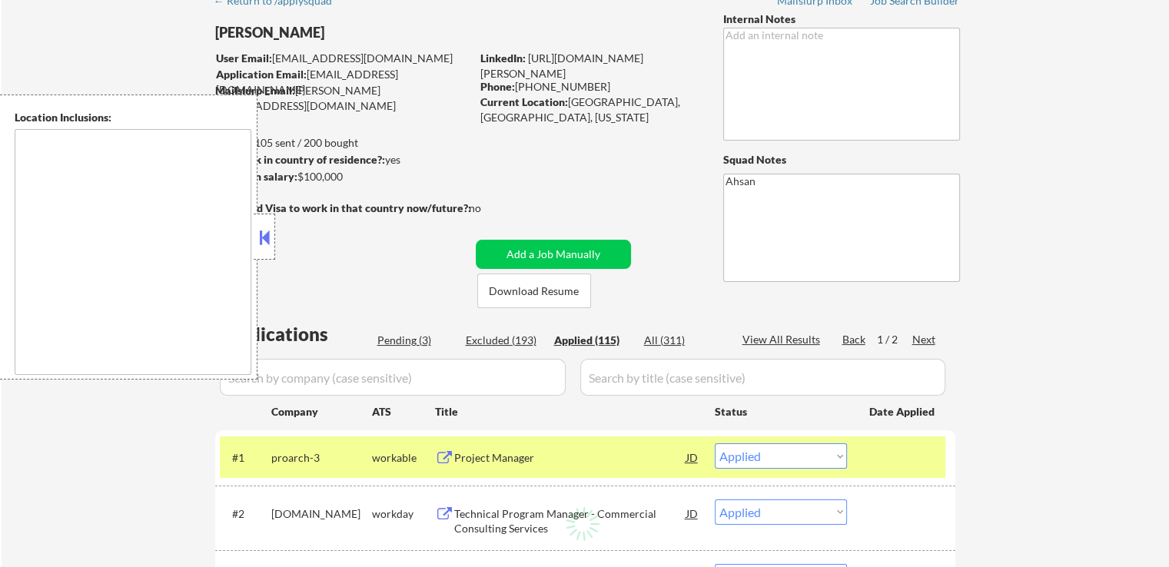
select select ""applied""
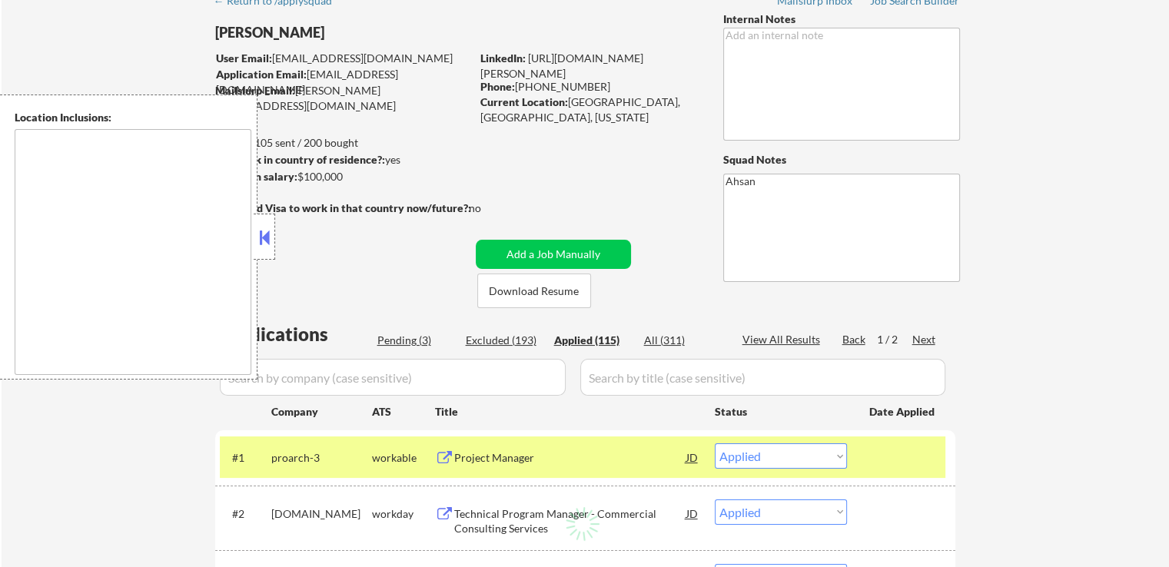
select select ""applied""
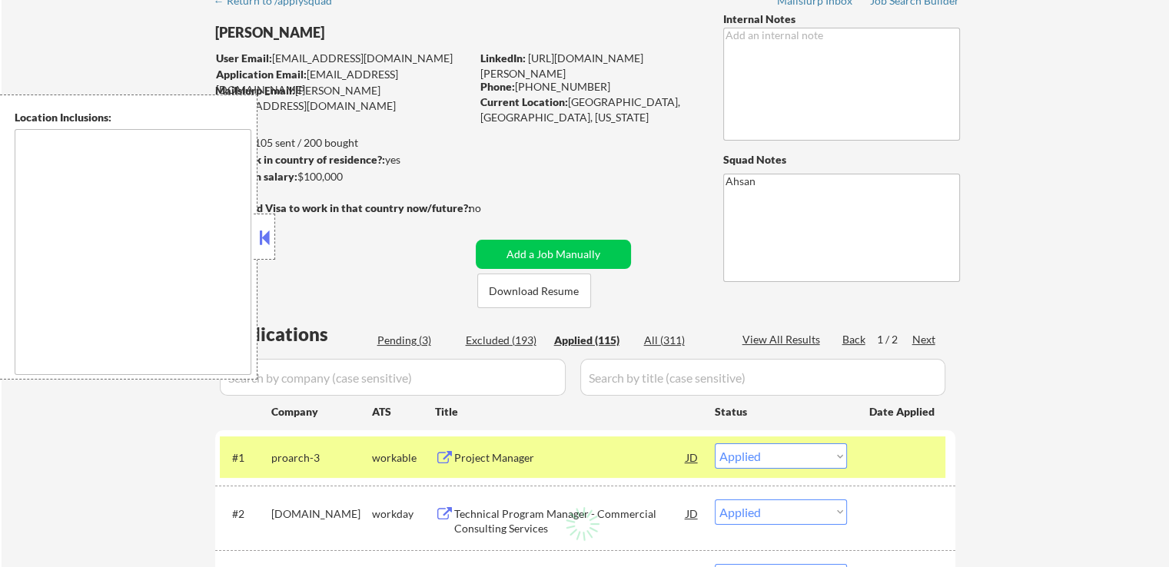
select select ""applied""
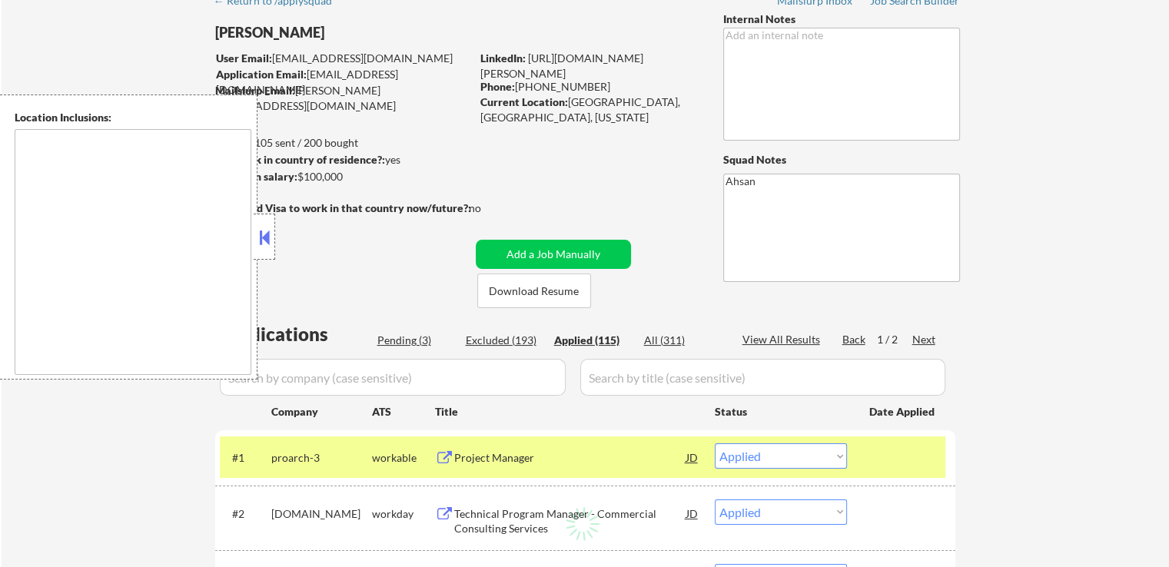
select select ""applied""
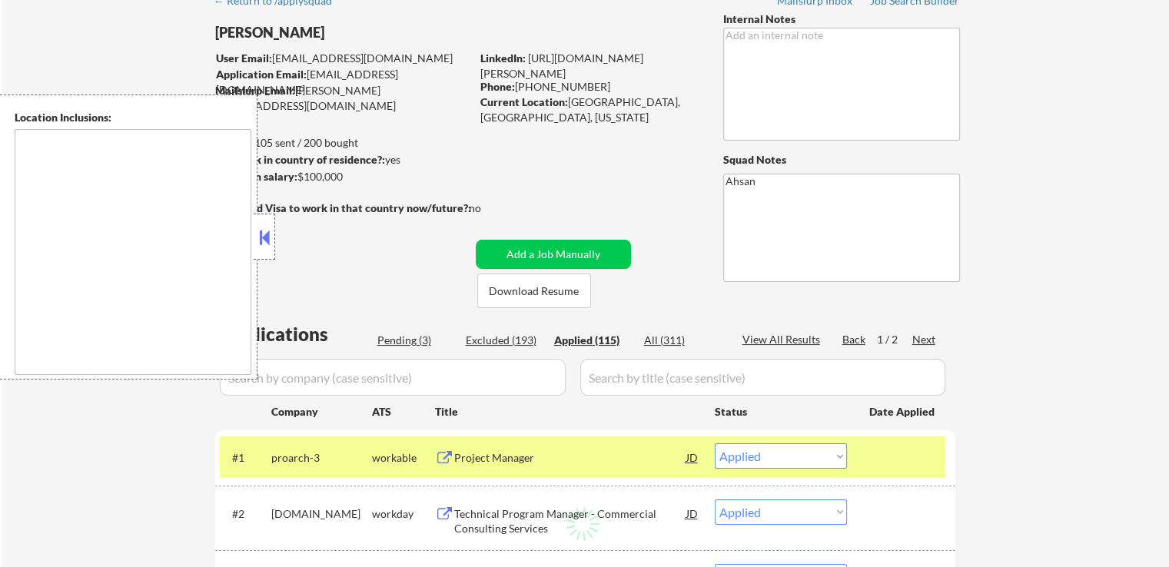
select select ""applied""
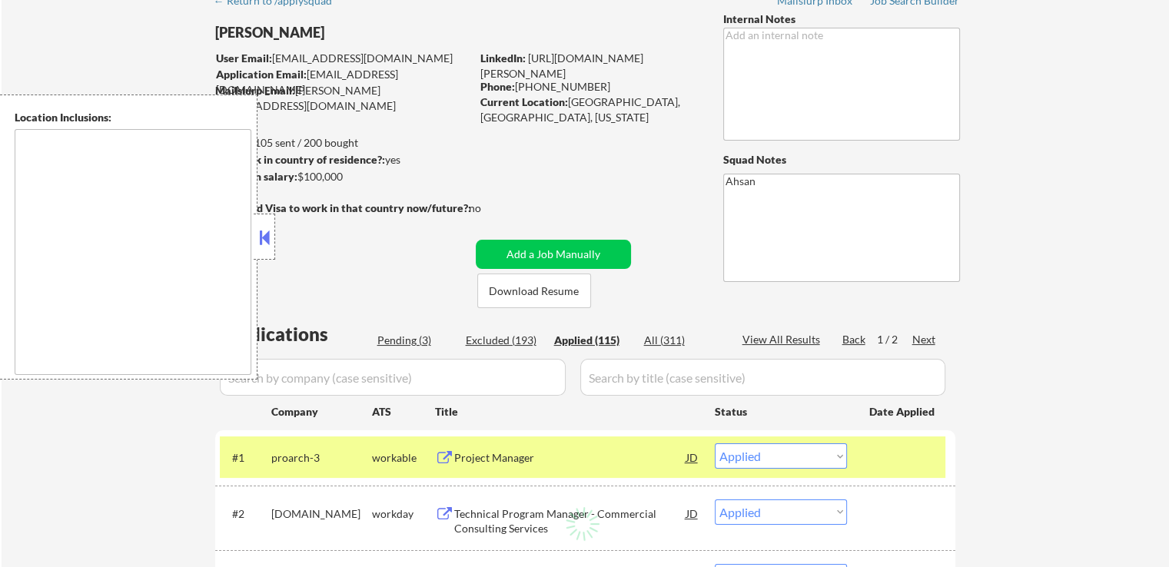
select select ""applied""
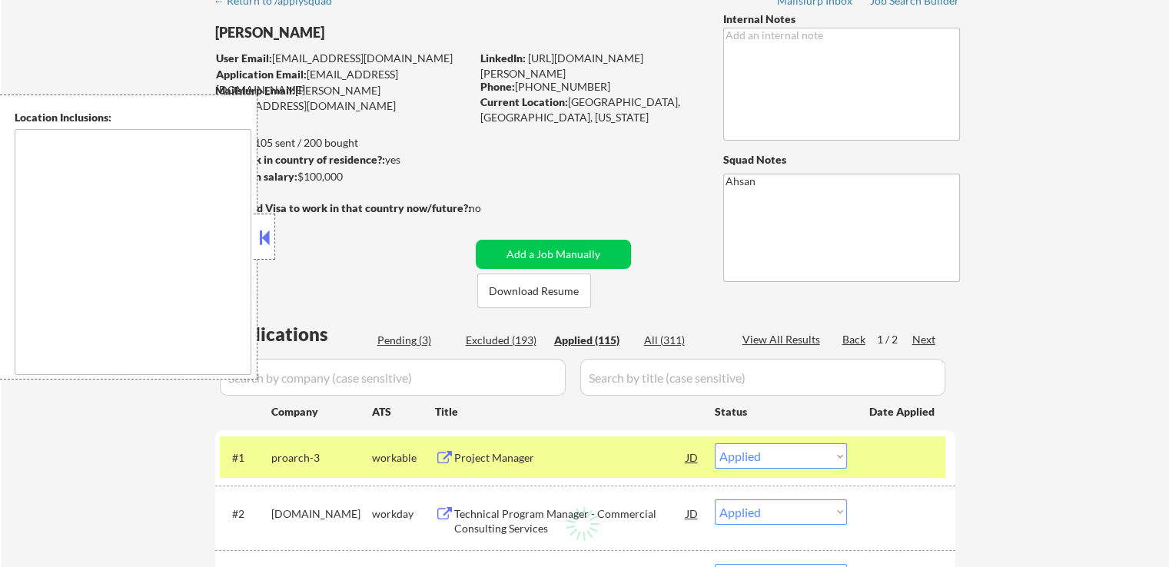
select select ""applied""
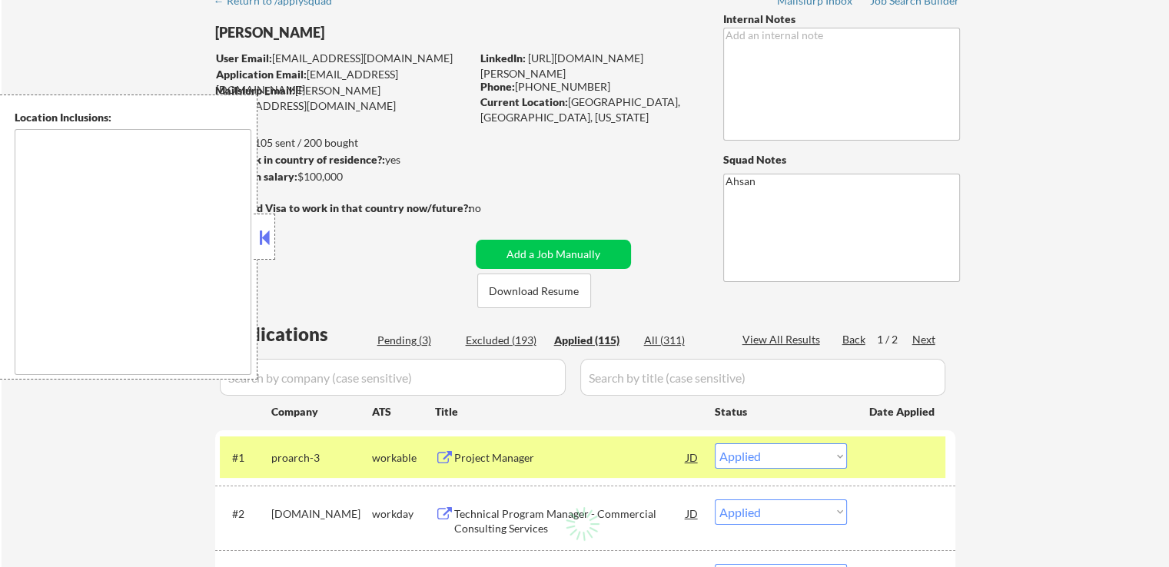
select select ""applied""
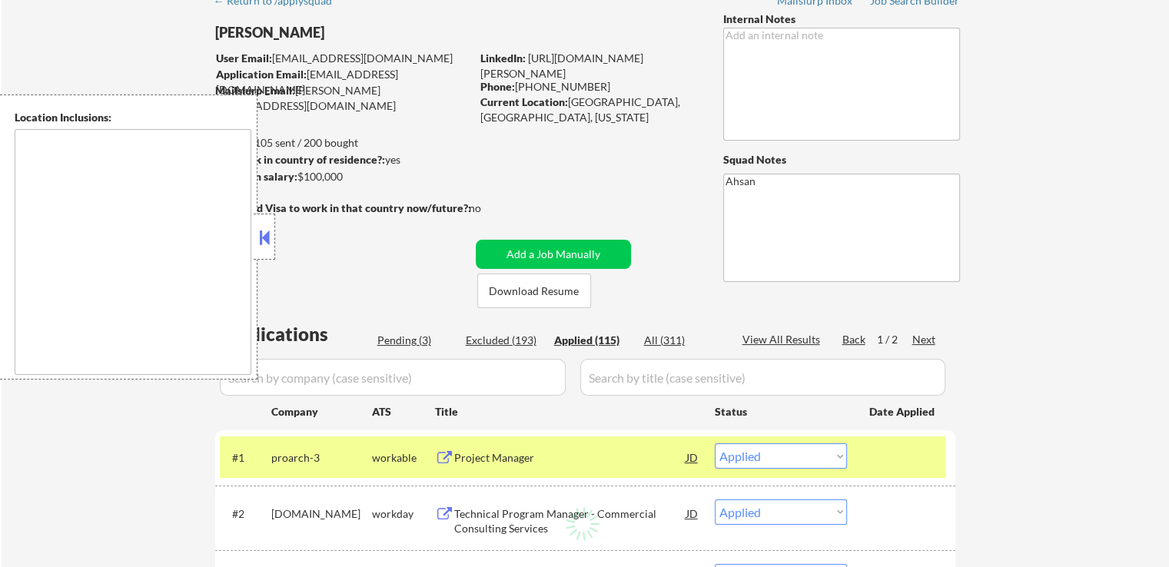
select select ""applied""
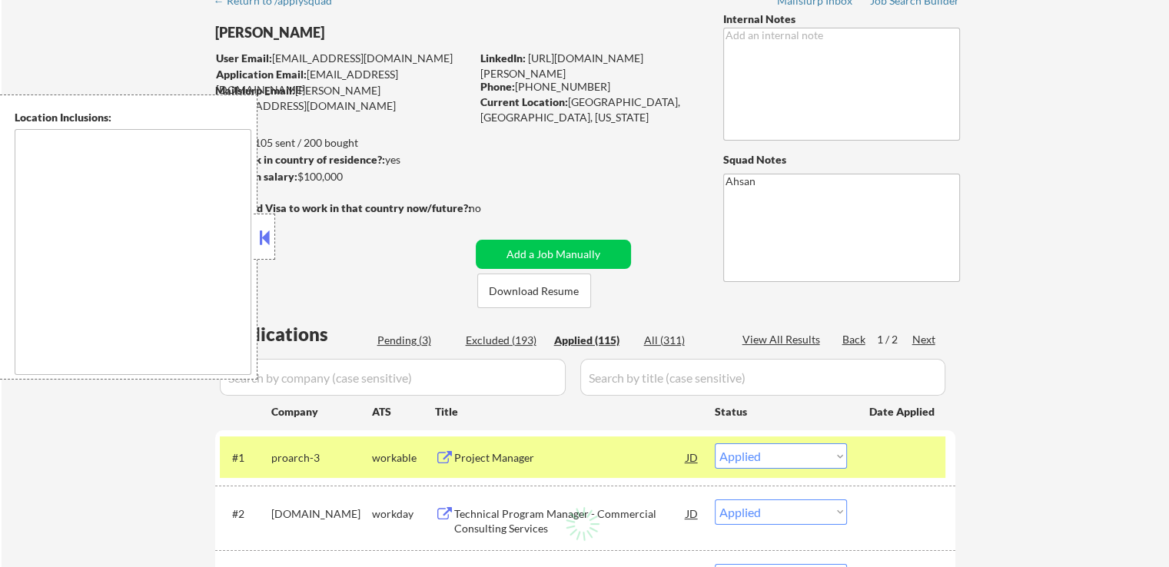
select select ""applied""
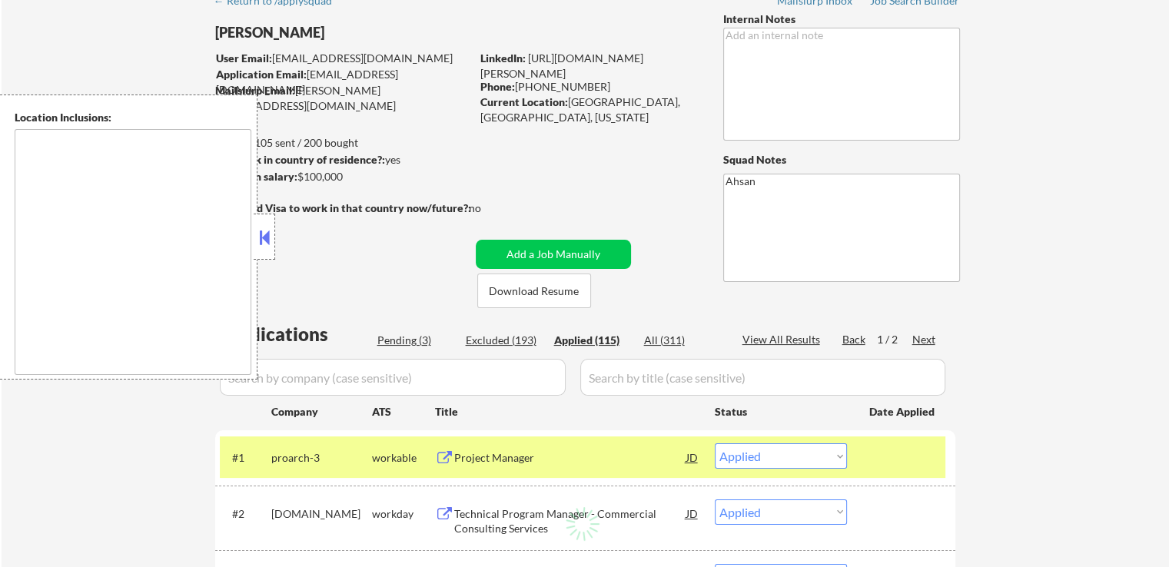
select select ""applied""
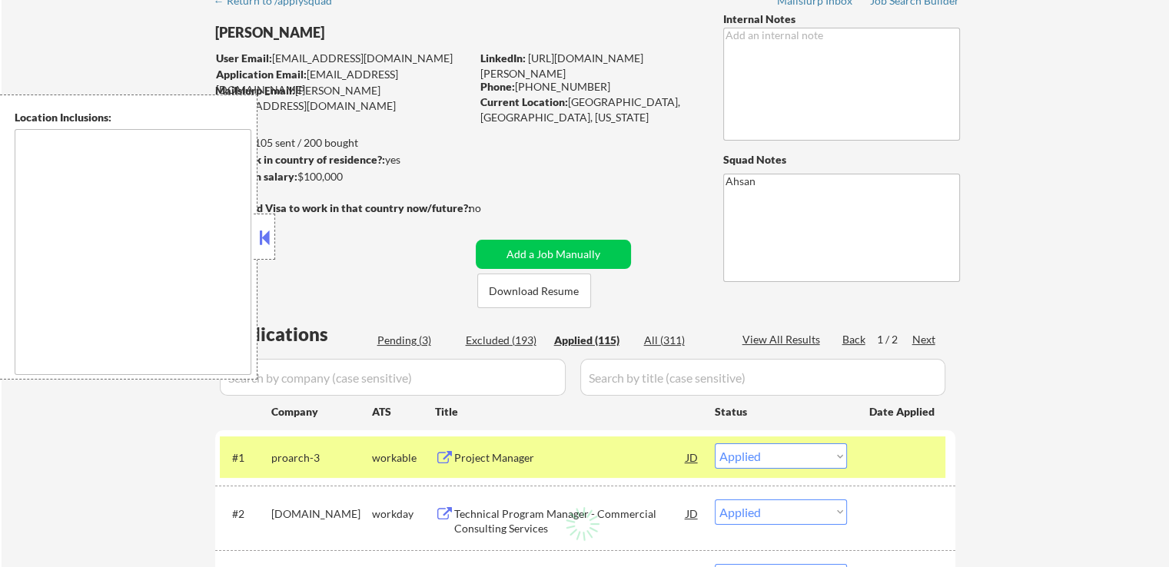
select select ""applied""
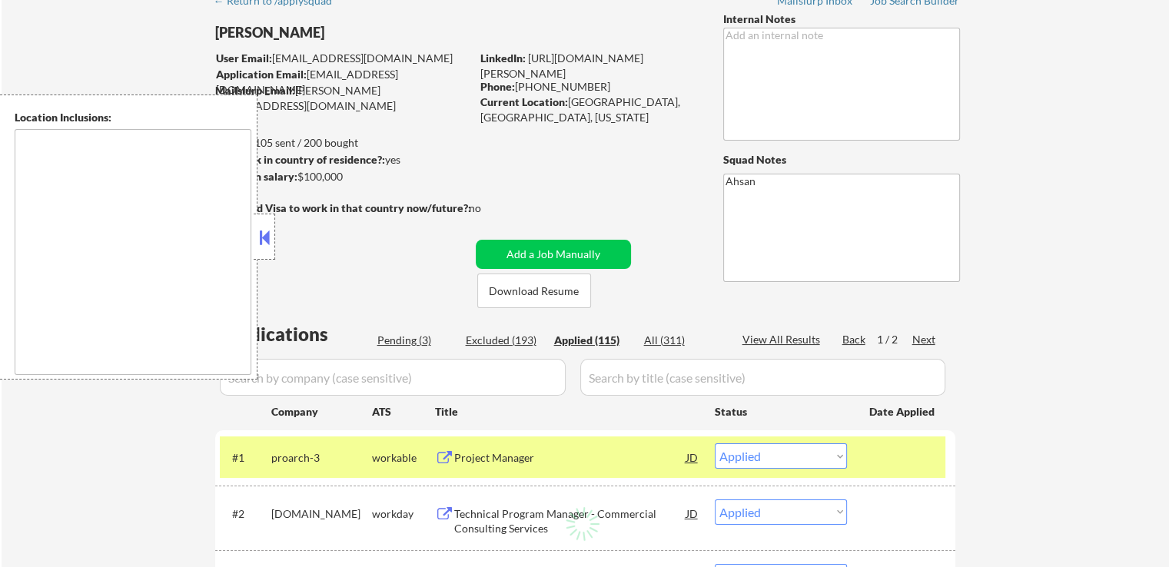
select select ""applied""
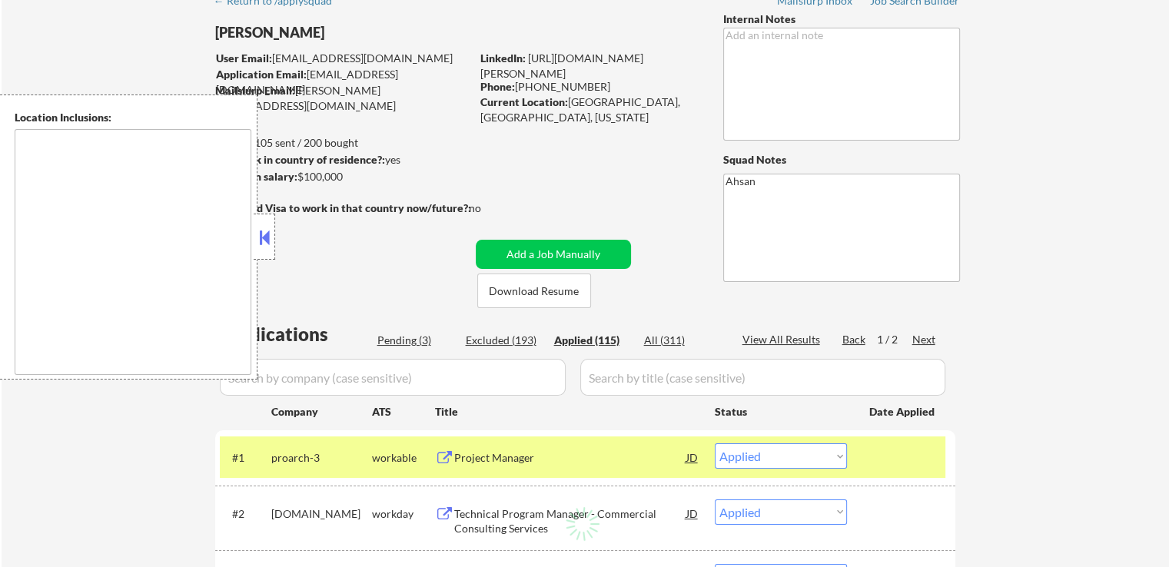
select select ""applied""
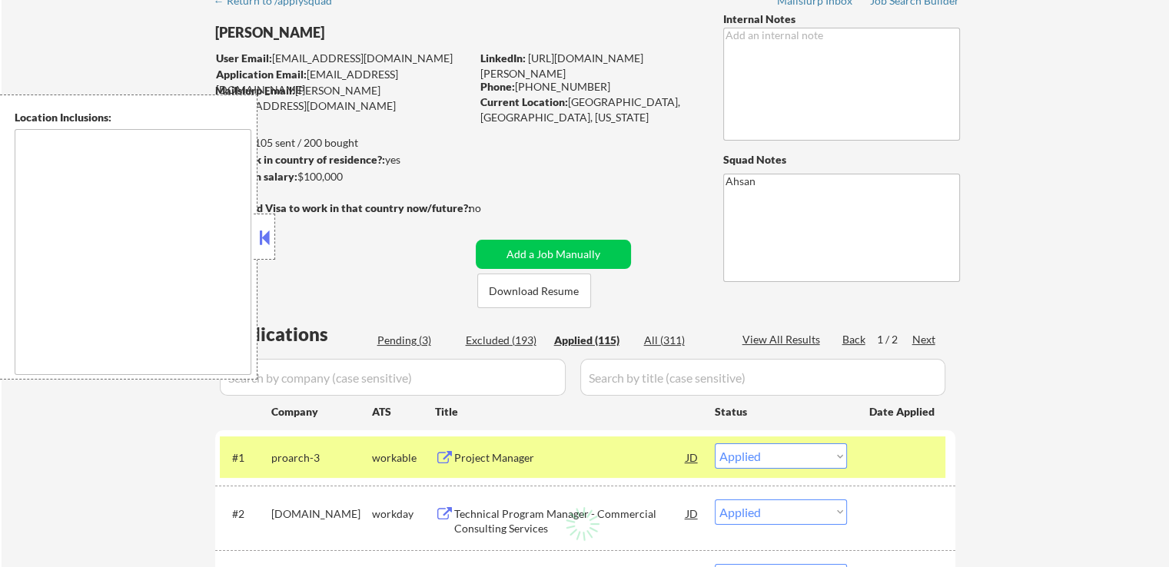
select select ""applied""
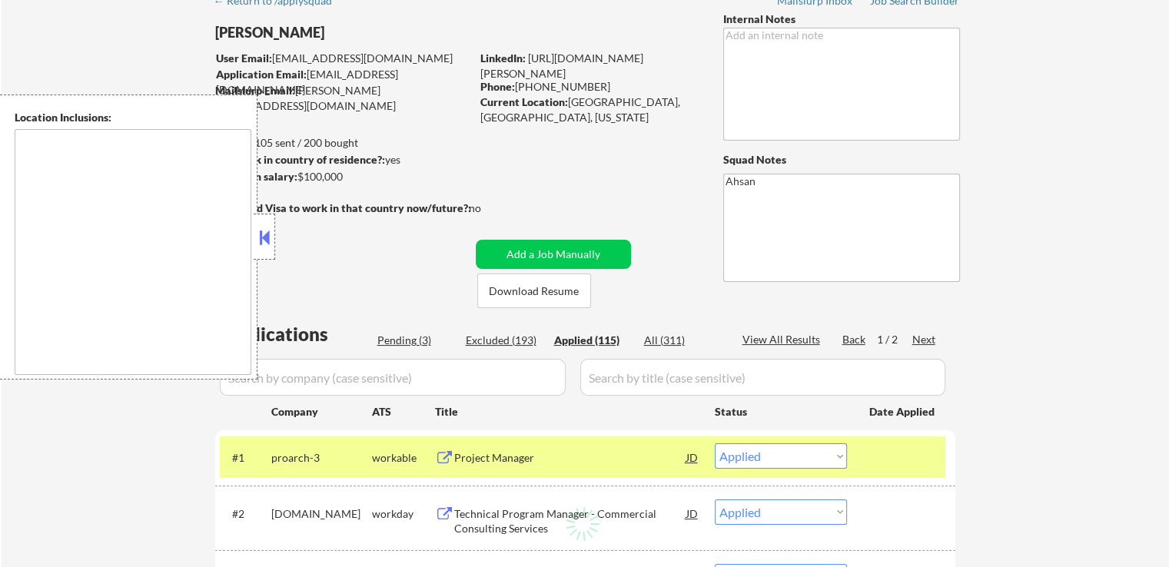
select select ""applied""
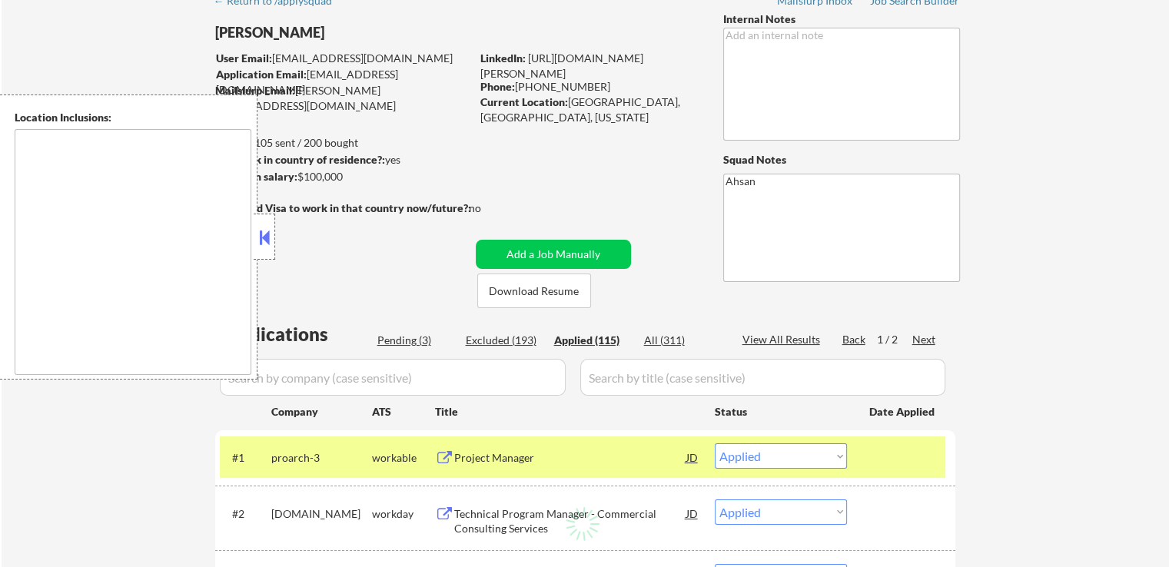
select select ""applied""
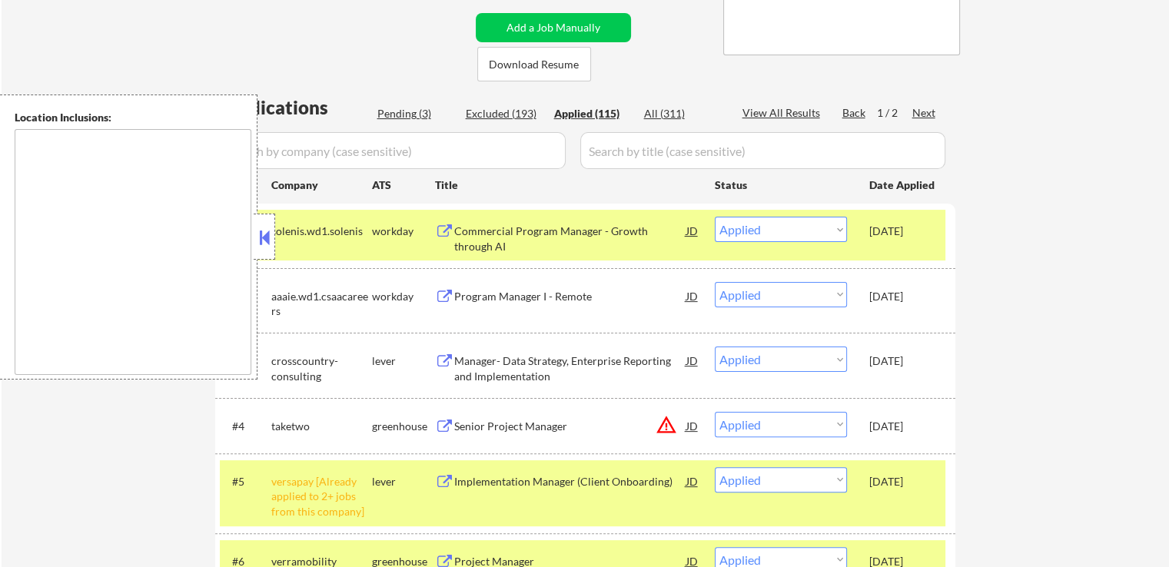
scroll to position [307, 0]
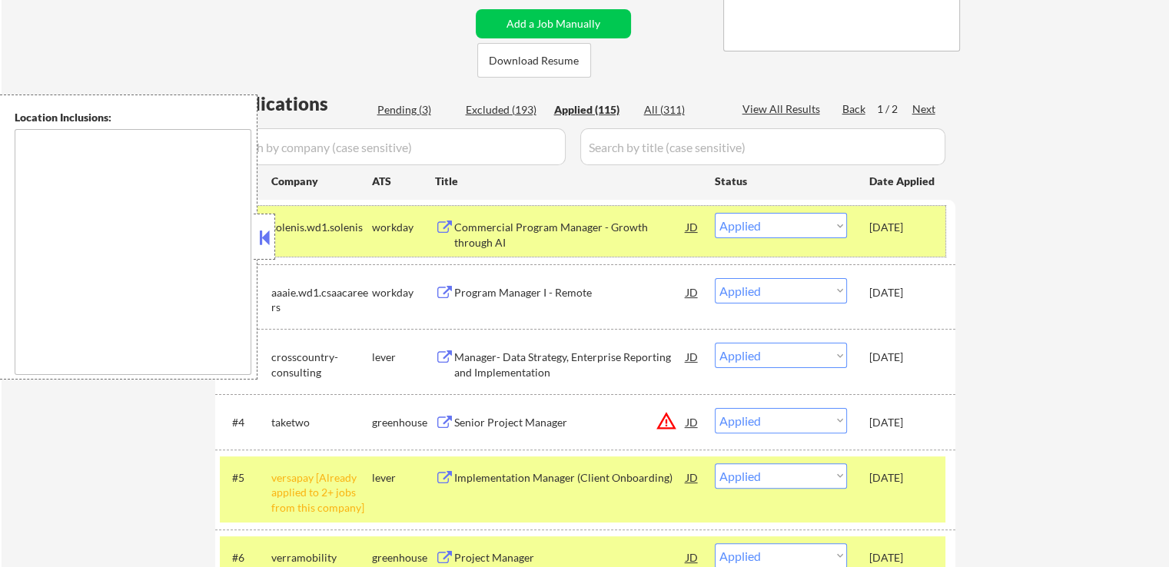
drag, startPoint x: 869, startPoint y: 225, endPoint x: 935, endPoint y: 224, distance: 66.1
click at [935, 224] on div "[DATE]" at bounding box center [903, 227] width 68 height 15
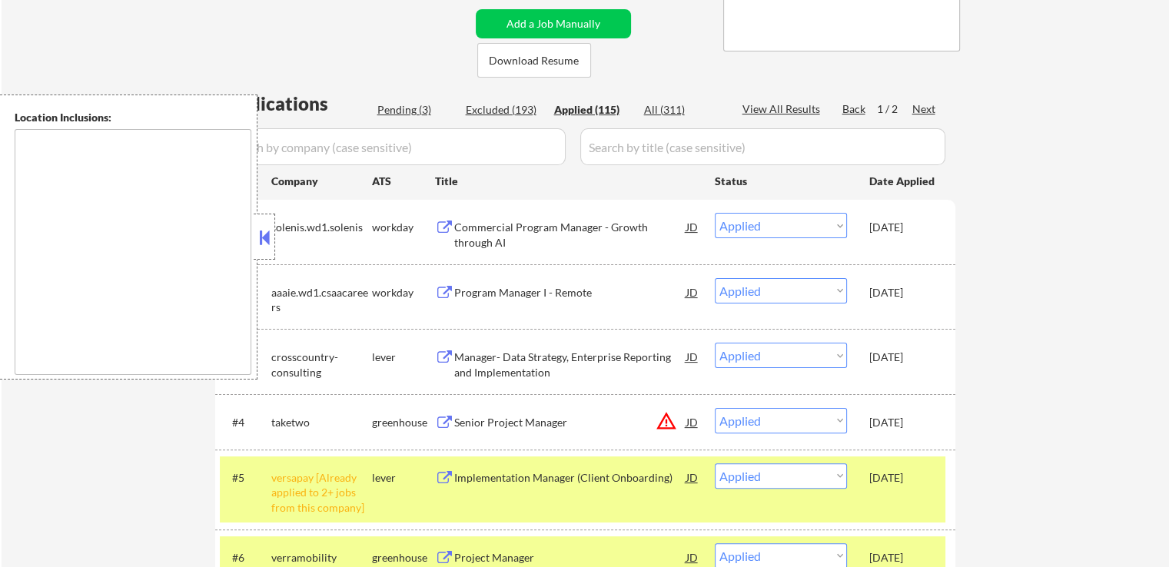
copy div "[DATE]"
